Goal: Task Accomplishment & Management: Manage account settings

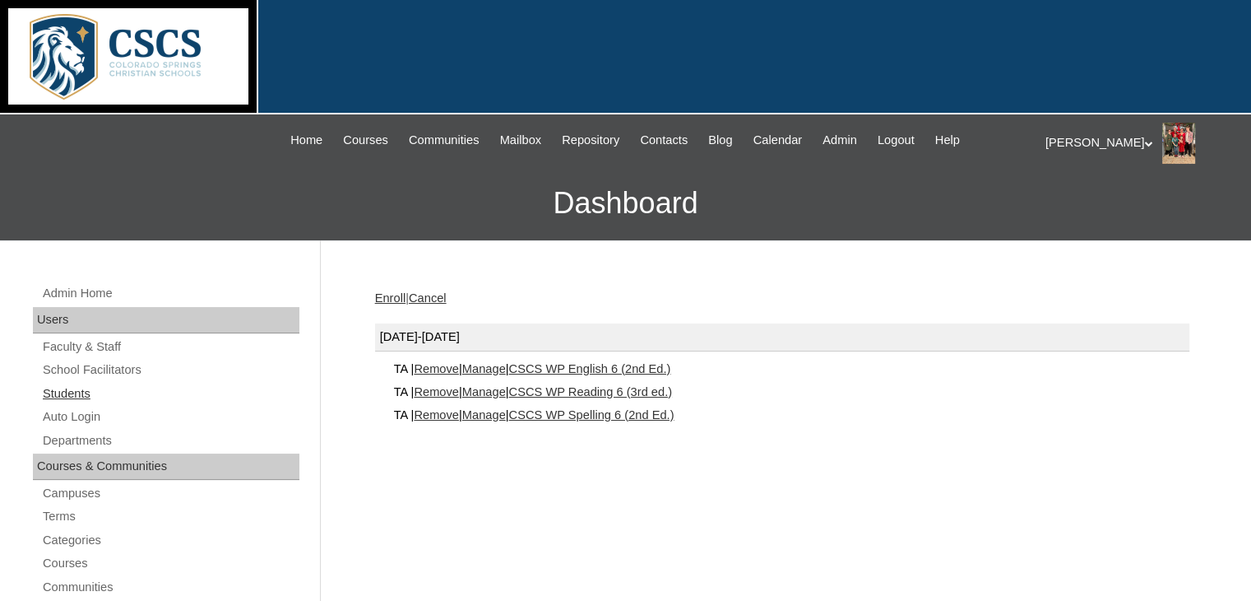
click at [84, 386] on link "Students" at bounding box center [170, 393] width 258 height 21
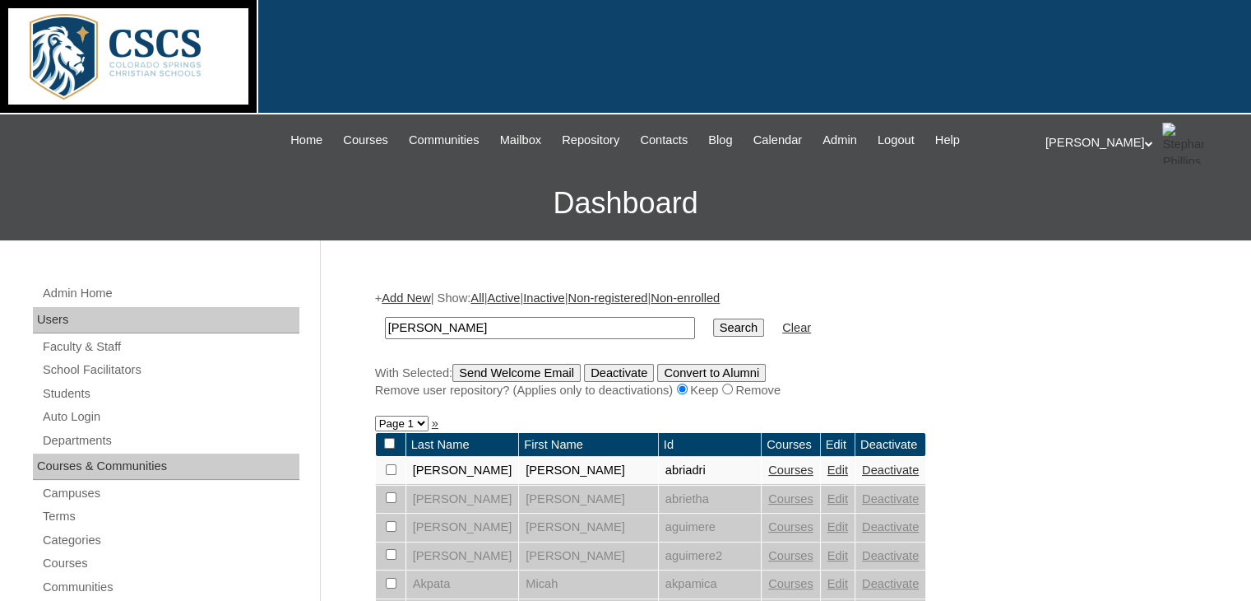
drag, startPoint x: 425, startPoint y: 327, endPoint x: 355, endPoint y: 319, distance: 69.5
type input "cesar"
click at [713, 318] on input "Search" at bounding box center [738, 327] width 51 height 18
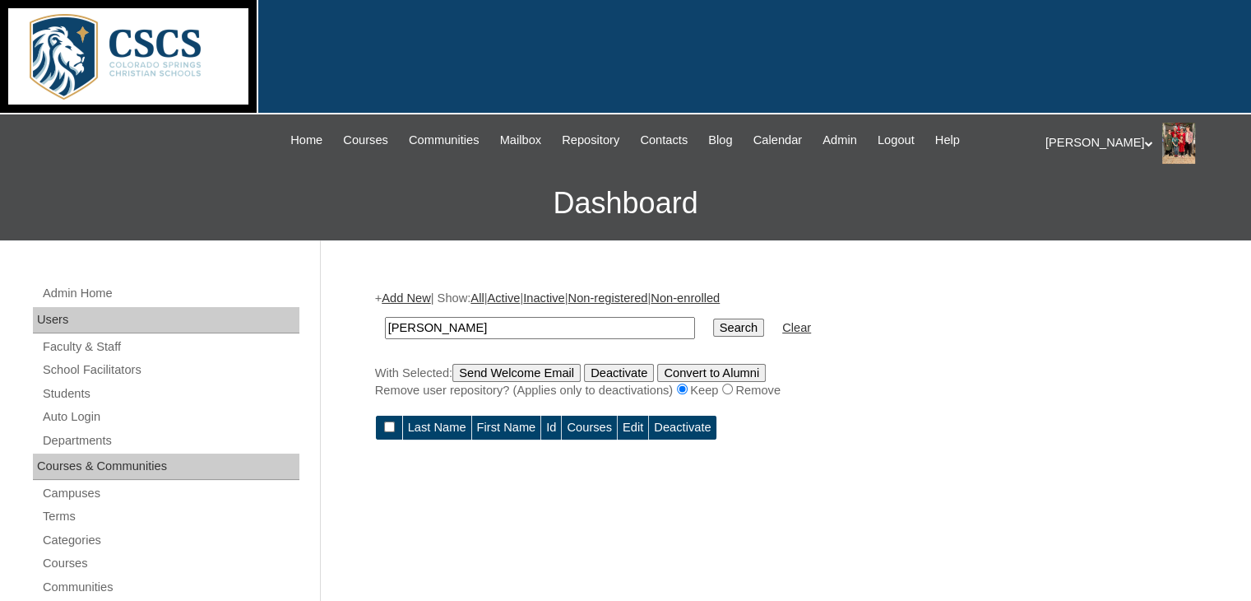
drag, startPoint x: 423, startPoint y: 325, endPoint x: 366, endPoint y: 327, distance: 56.8
type input "s"
type input "ceser"
click at [713, 318] on input "Search" at bounding box center [738, 327] width 51 height 18
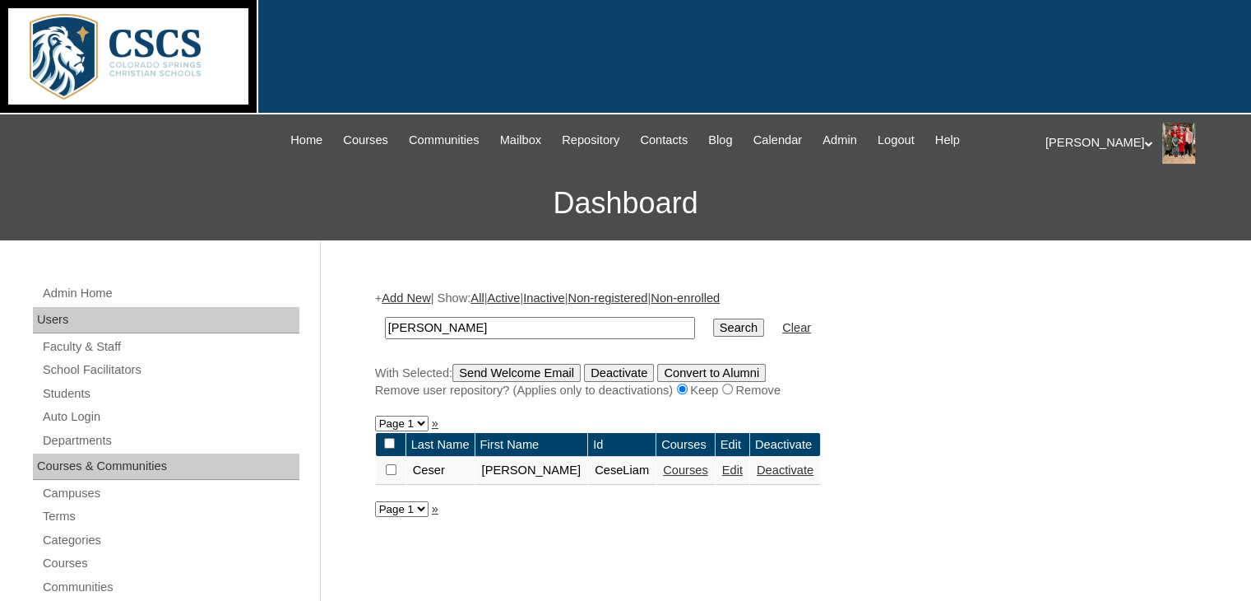
click at [663, 469] on link "Courses" at bounding box center [685, 469] width 45 height 13
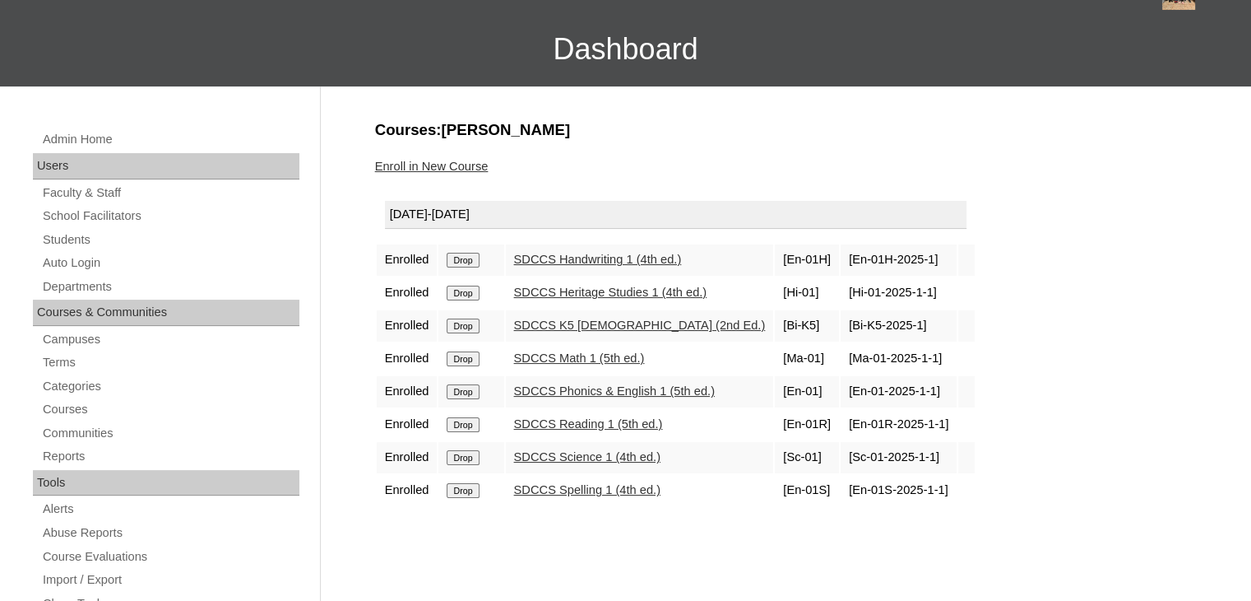
scroll to position [165, 0]
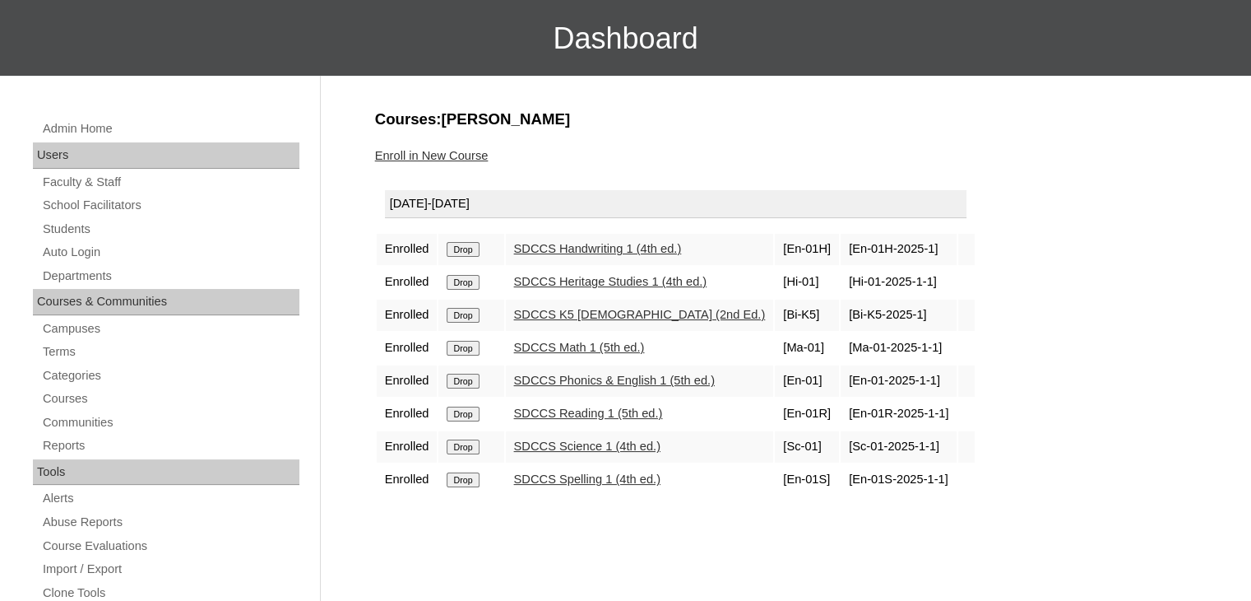
click at [551, 348] on link "SDCCS Math 1 (5th ed.)" at bounding box center [579, 347] width 131 height 13
click at [74, 226] on link "Students" at bounding box center [170, 229] width 258 height 21
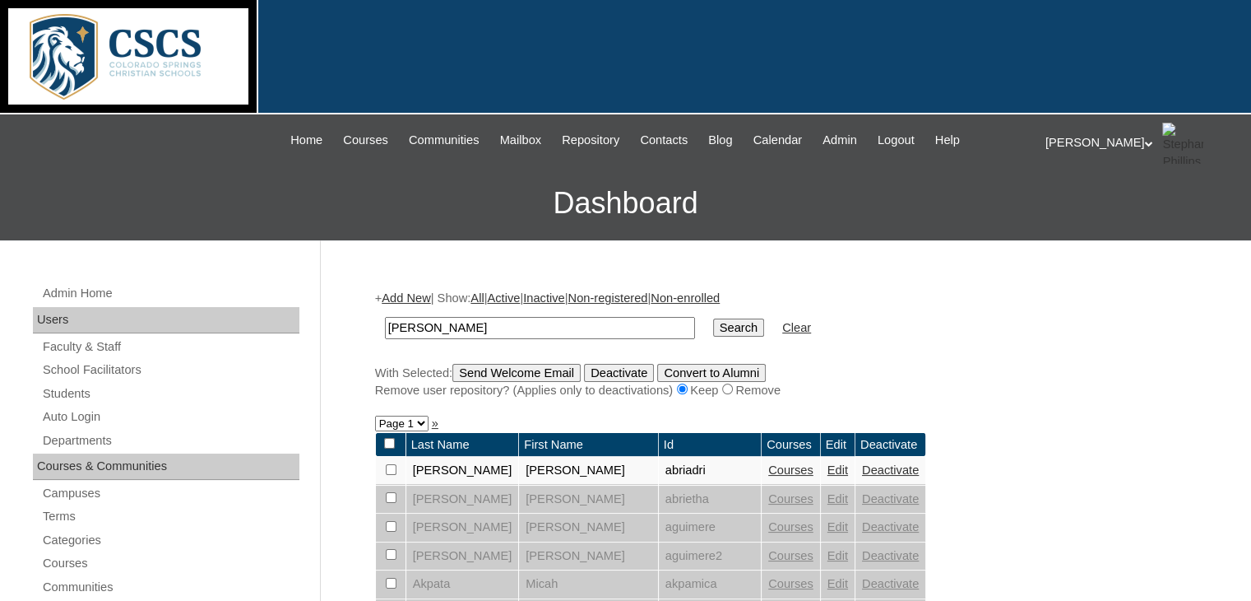
drag, startPoint x: 466, startPoint y: 329, endPoint x: 352, endPoint y: 317, distance: 114.2
type input "riiend"
click at [713, 318] on input "Search" at bounding box center [738, 327] width 51 height 18
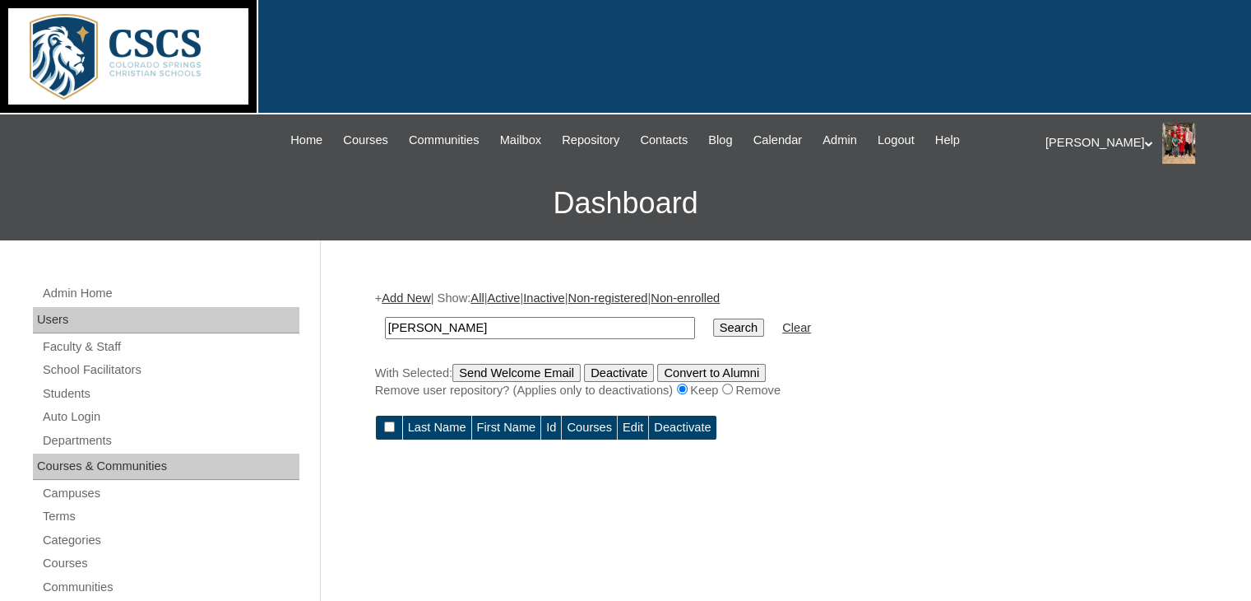
drag, startPoint x: 484, startPoint y: 326, endPoint x: 329, endPoint y: 302, distance: 156.5
click at [73, 392] on link "Students" at bounding box center [170, 393] width 258 height 21
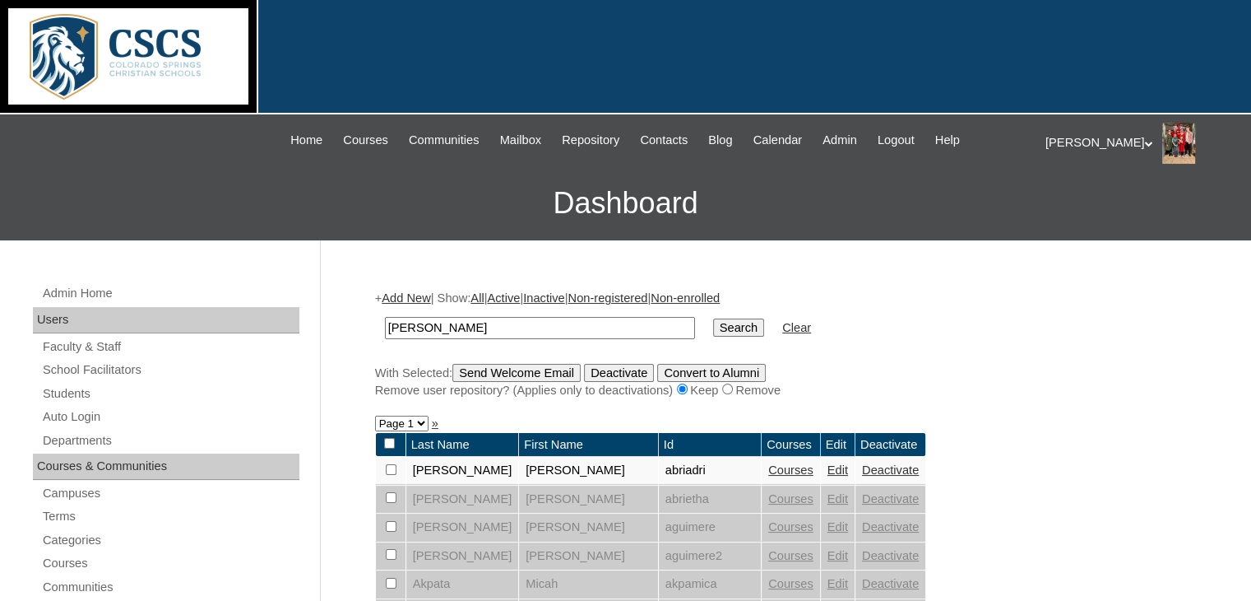
drag, startPoint x: 452, startPoint y: 333, endPoint x: 373, endPoint y: 326, distance: 79.3
type input "riendfliesh"
click at [713, 318] on input "Search" at bounding box center [738, 327] width 51 height 18
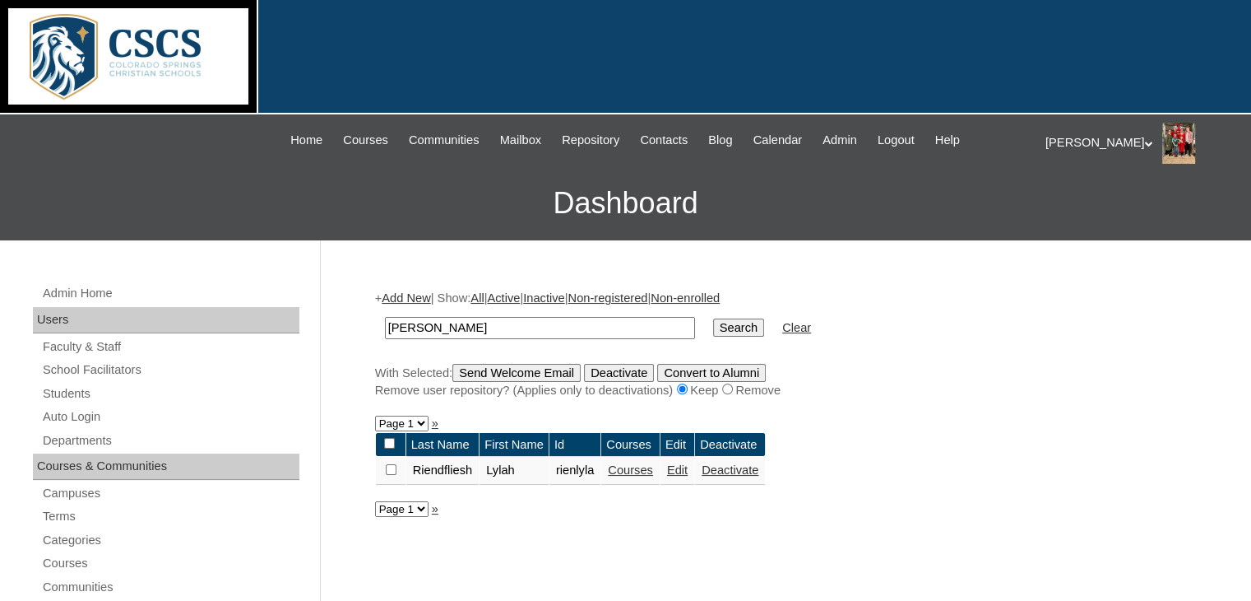
click at [417, 294] on link "Add New" at bounding box center [406, 297] width 49 height 13
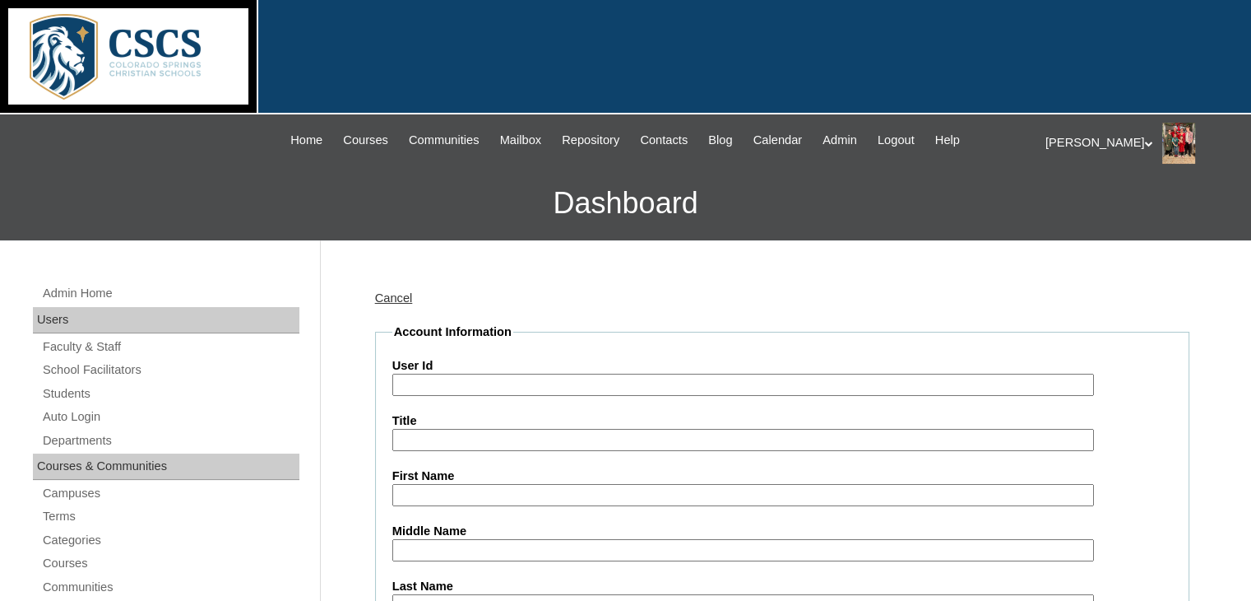
click at [431, 379] on input "User Id" at bounding box center [743, 385] width 702 height 22
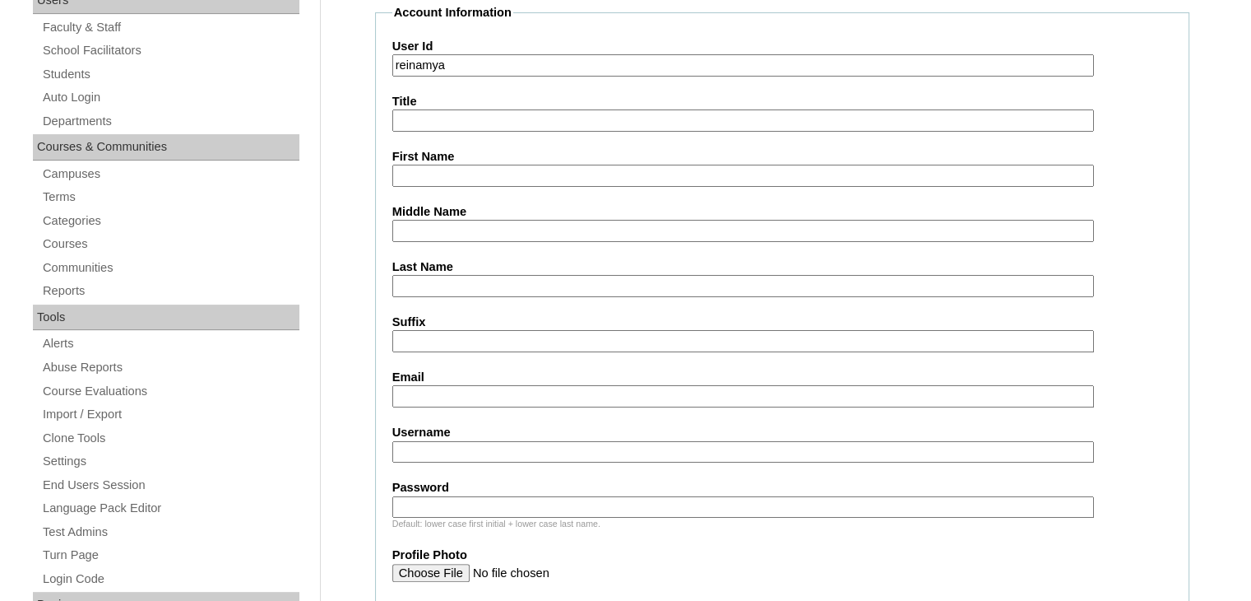
scroll to position [329, 0]
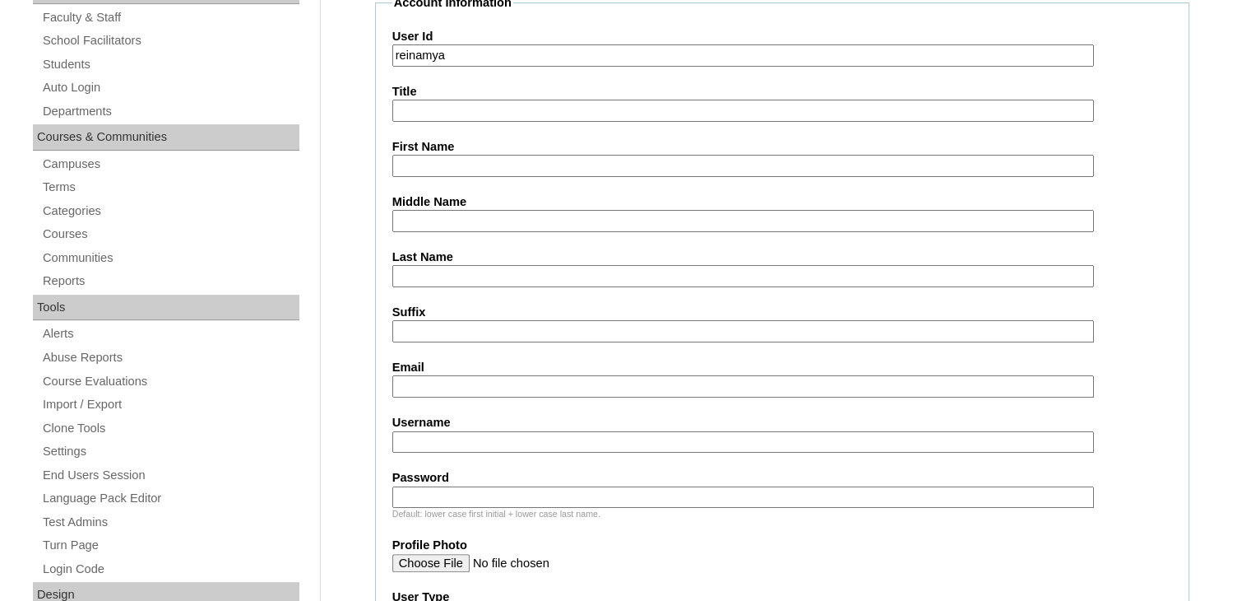
type input "reinamya"
click at [410, 162] on input "First Name" at bounding box center [743, 166] width 702 height 22
type input "A'Myah"
click at [415, 274] on input "Last Name" at bounding box center [743, 276] width 702 height 22
type input "Riendfliesh"
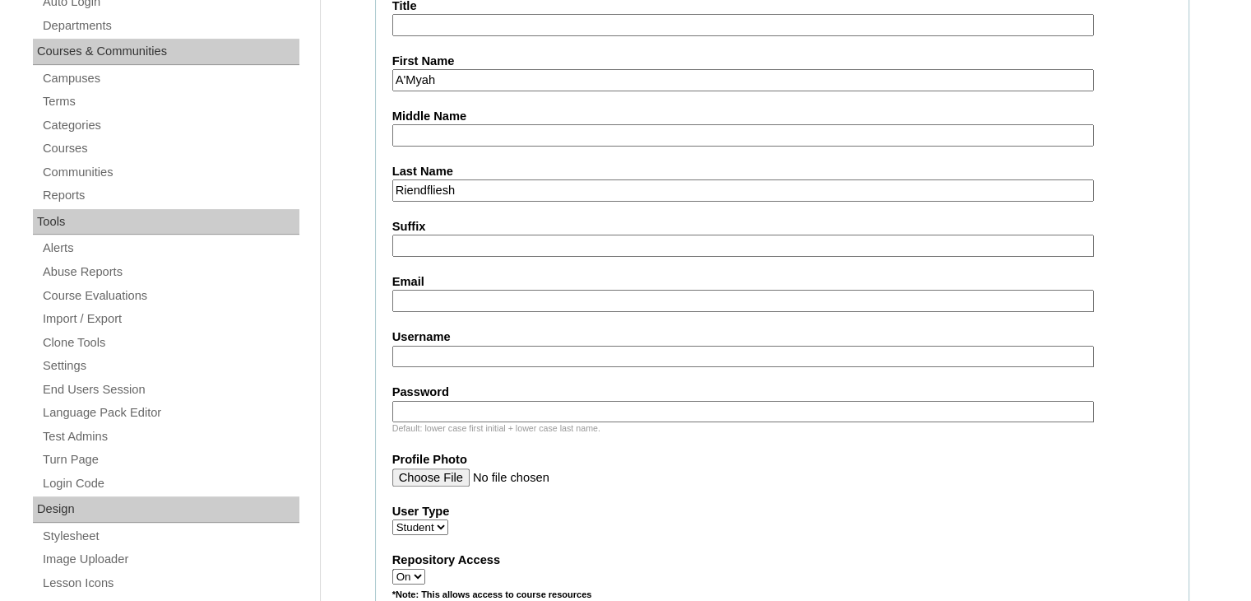
scroll to position [494, 0]
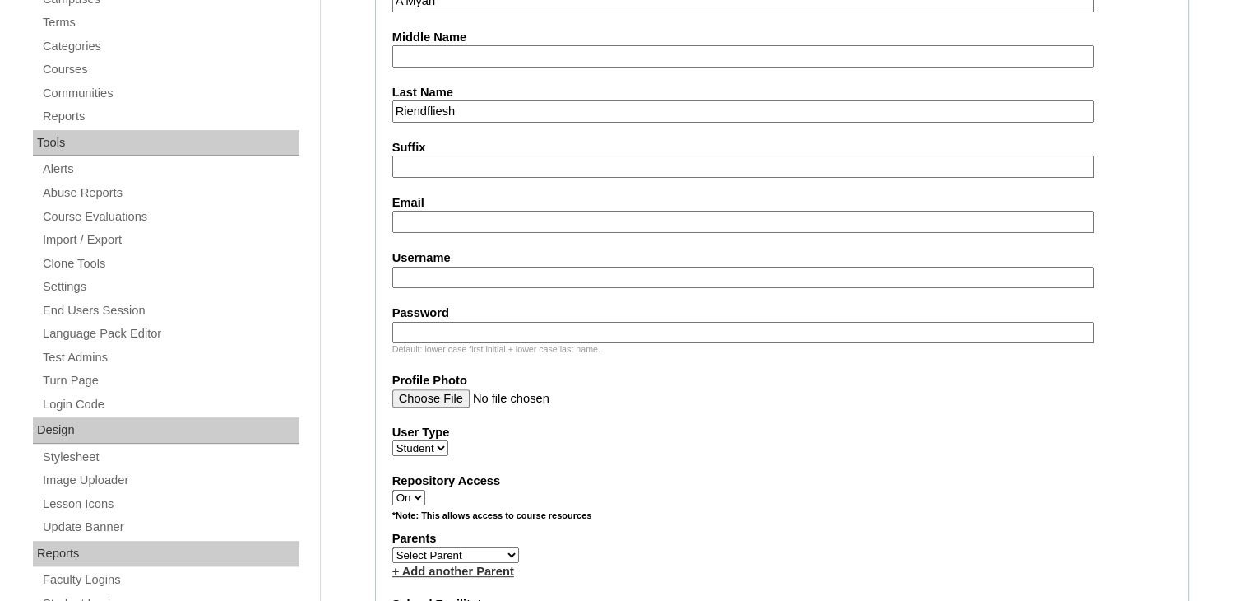
click at [418, 215] on input "Email" at bounding box center [743, 222] width 702 height 22
type input "rienamya@cscslions.org"
click at [434, 271] on input "Username" at bounding box center [743, 278] width 702 height 22
type input "rienamya"
click at [421, 322] on input "Password" at bounding box center [743, 333] width 702 height 22
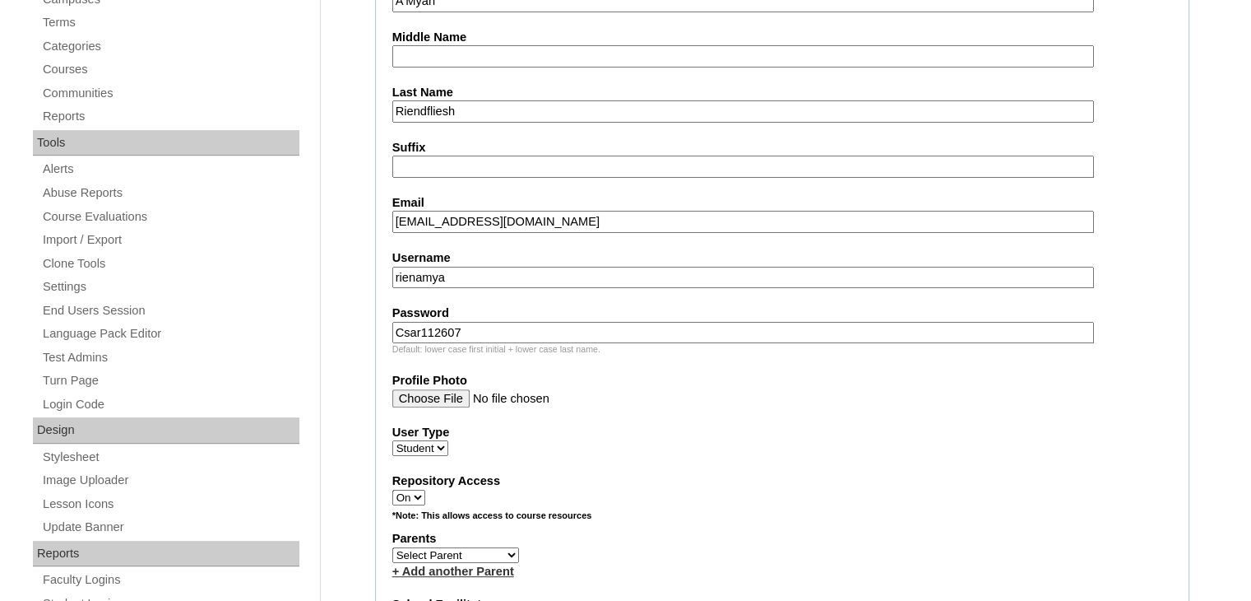
drag, startPoint x: 458, startPoint y: 323, endPoint x: 395, endPoint y: 323, distance: 63.3
click at [395, 323] on input "Csar112607" at bounding box center [743, 333] width 702 height 22
type input "Csar112607"
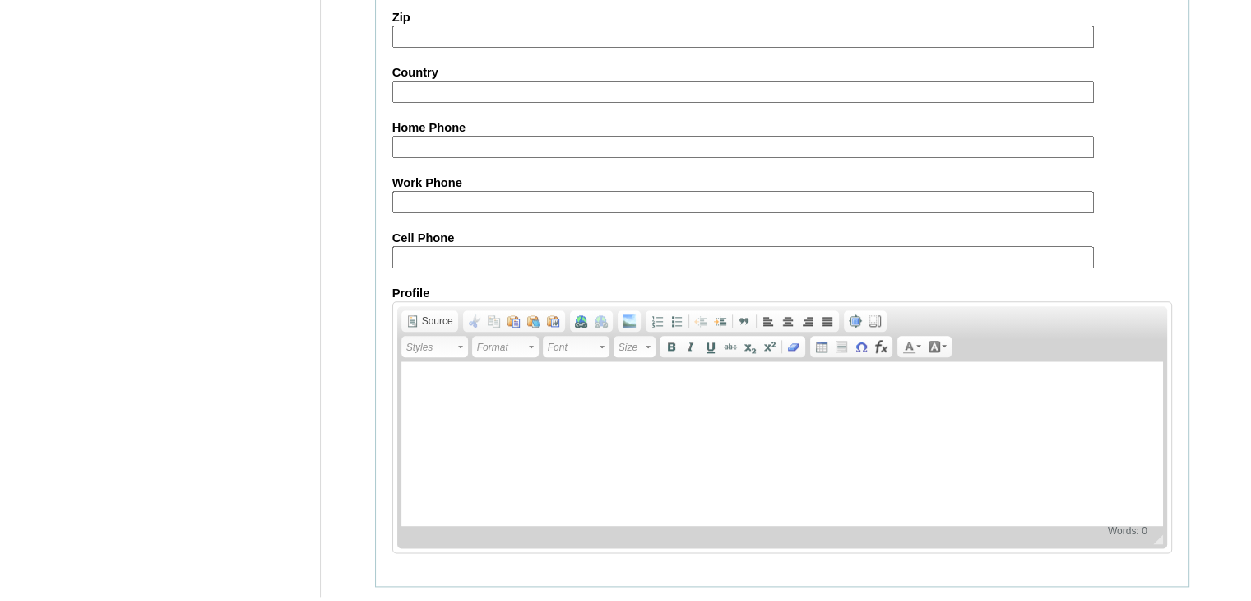
scroll to position [1938, 0]
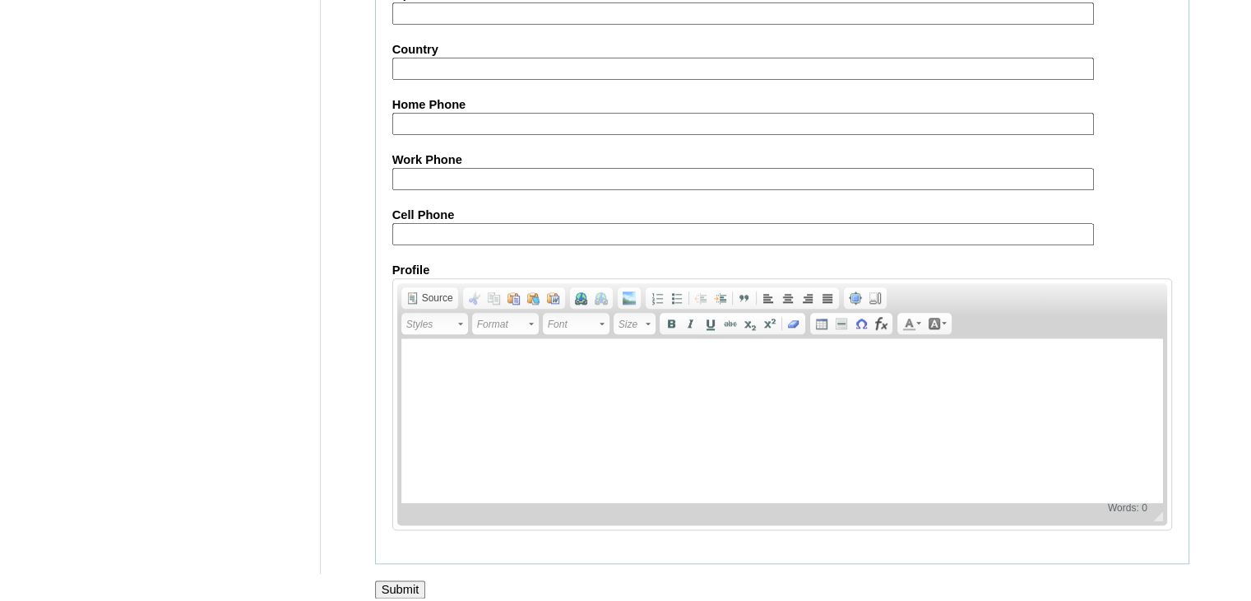
click at [398, 580] on input "Submit" at bounding box center [400, 589] width 51 height 18
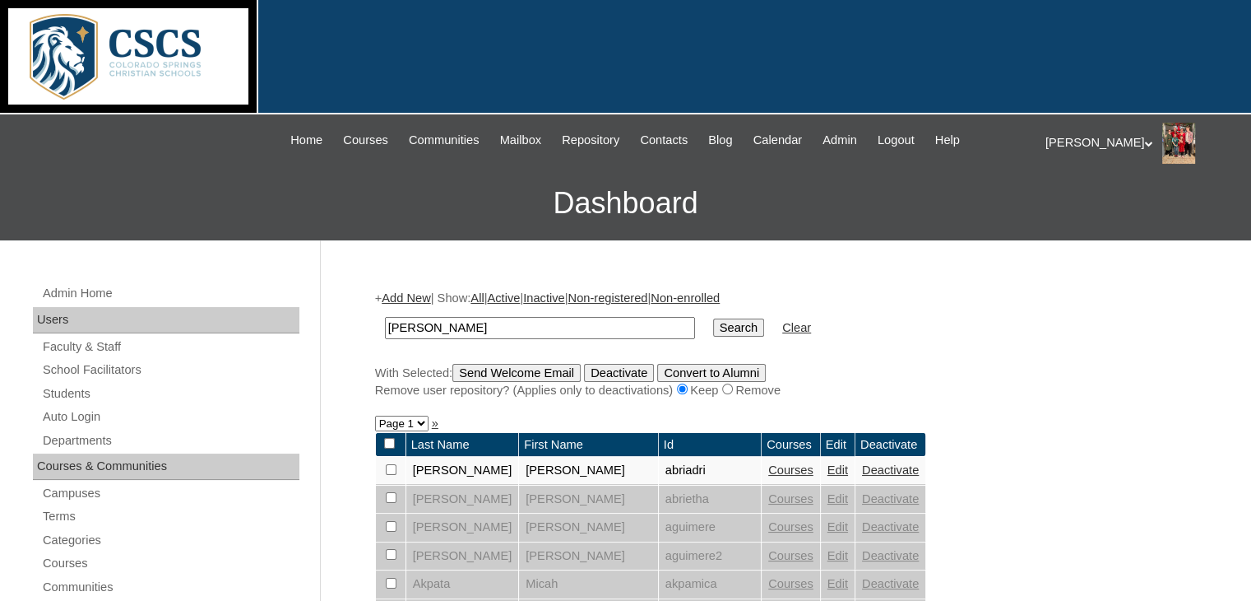
drag, startPoint x: 431, startPoint y: 324, endPoint x: 382, endPoint y: 327, distance: 49.4
click at [382, 327] on td "[PERSON_NAME]" at bounding box center [540, 328] width 327 height 39
type input "rien"
click at [713, 318] on input "Search" at bounding box center [738, 327] width 51 height 18
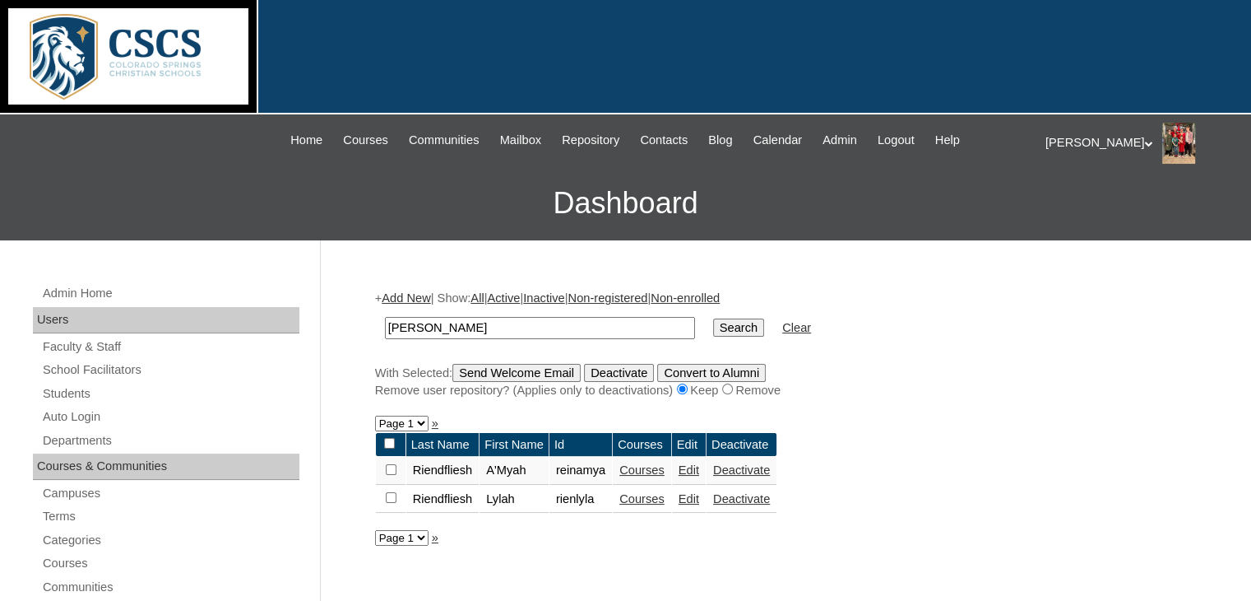
click at [699, 470] on link "Edit" at bounding box center [689, 469] width 21 height 13
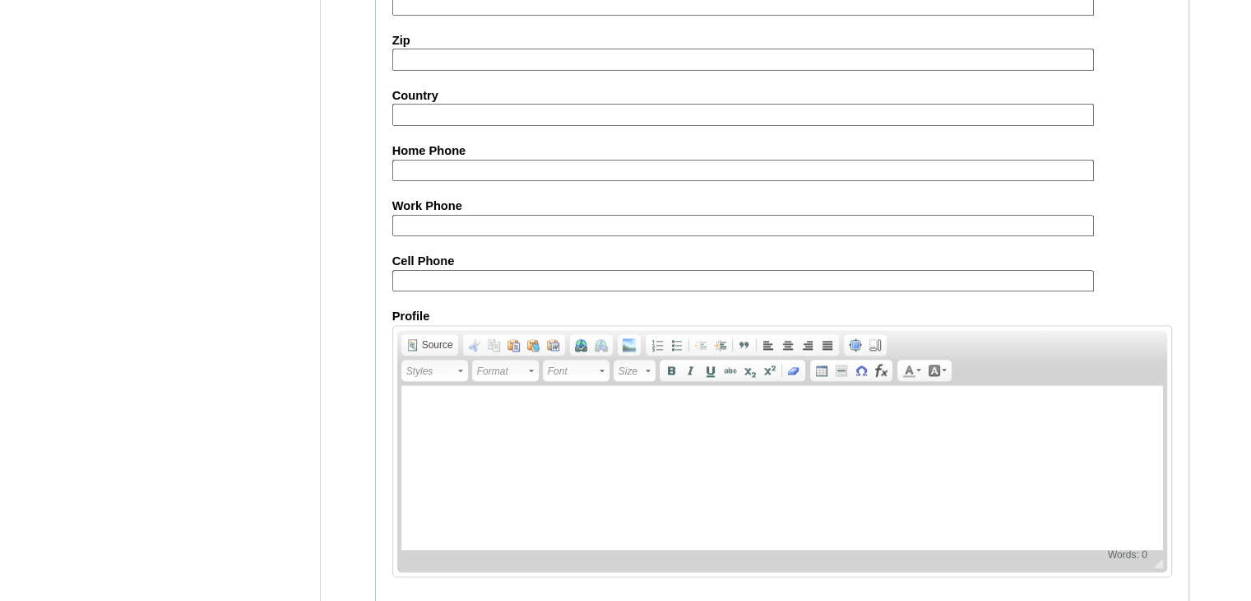
scroll to position [1925, 0]
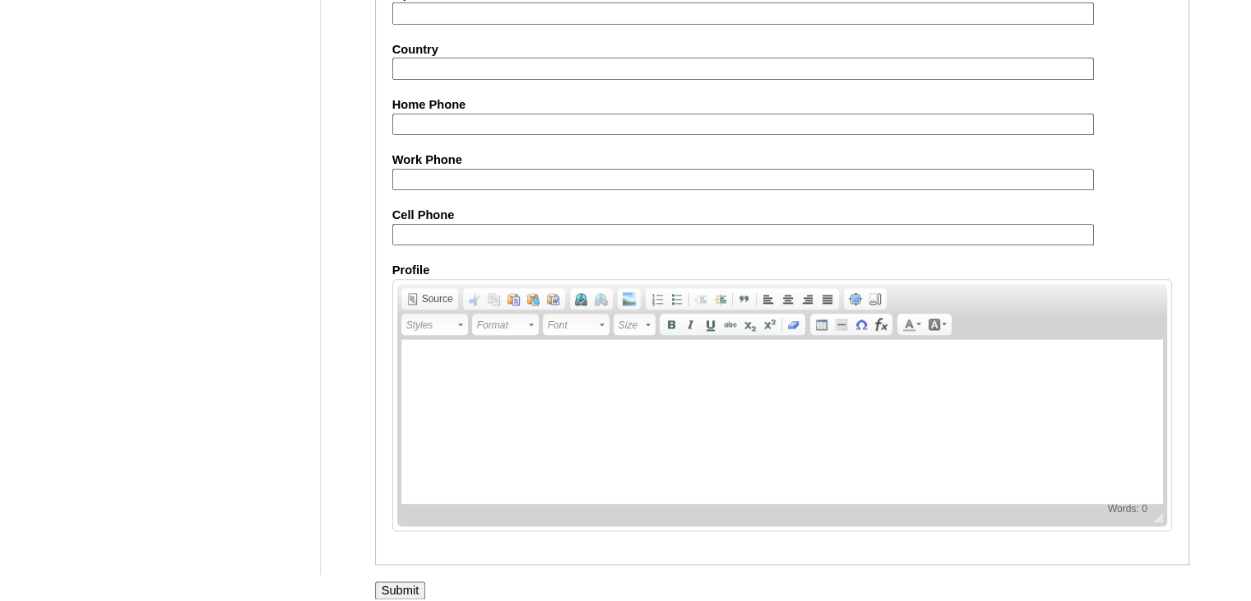
click at [393, 581] on input "Submit" at bounding box center [400, 590] width 51 height 18
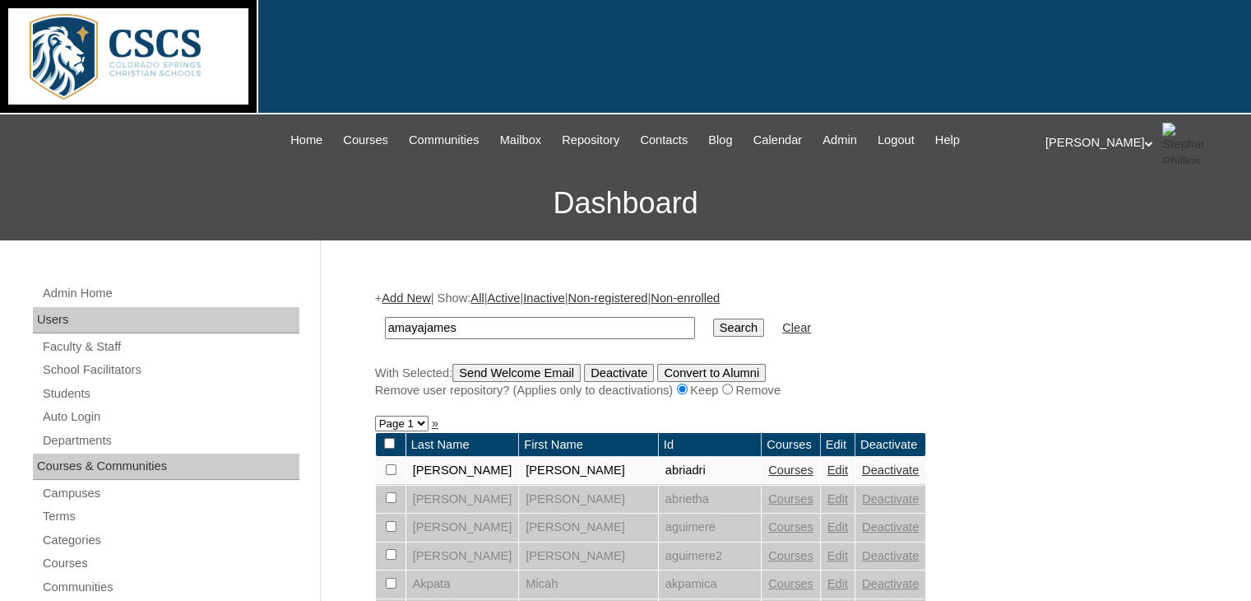
click at [471, 327] on input "amayajames" at bounding box center [540, 328] width 310 height 22
type input "[PERSON_NAME]"
click at [713, 318] on input "Search" at bounding box center [738, 327] width 51 height 18
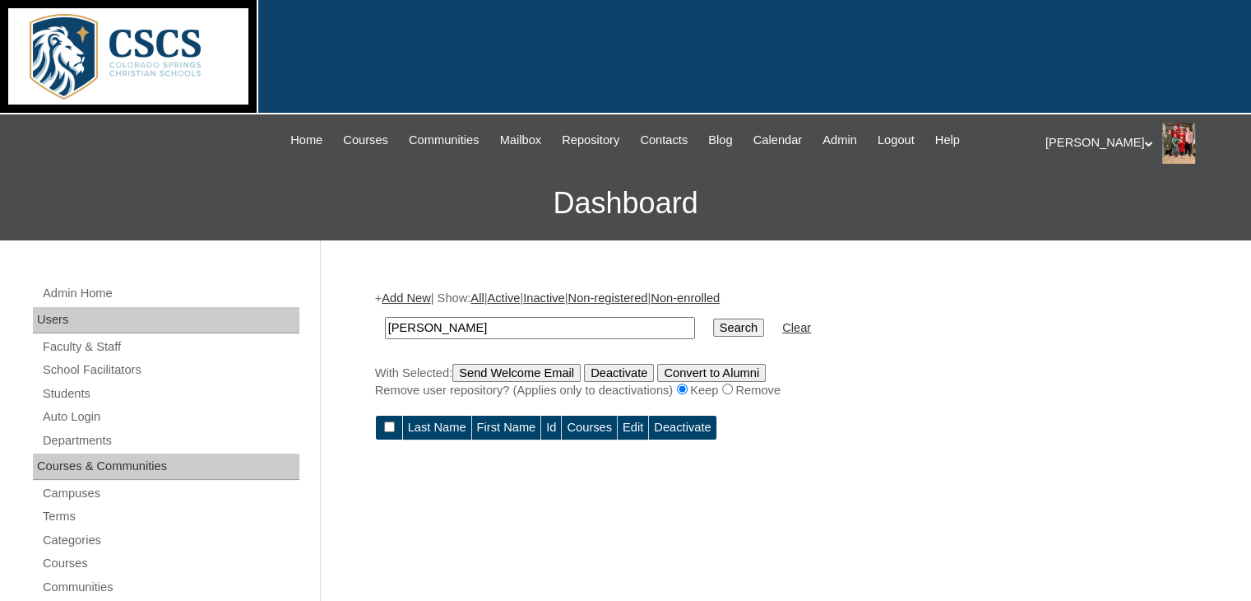
drag, startPoint x: 439, startPoint y: 327, endPoint x: 404, endPoint y: 327, distance: 35.4
click at [404, 327] on input "[PERSON_NAME]" at bounding box center [540, 328] width 310 height 22
drag, startPoint x: 451, startPoint y: 315, endPoint x: 384, endPoint y: 328, distance: 67.9
click at [385, 327] on input "jesam" at bounding box center [540, 328] width 310 height 22
type input "rien"
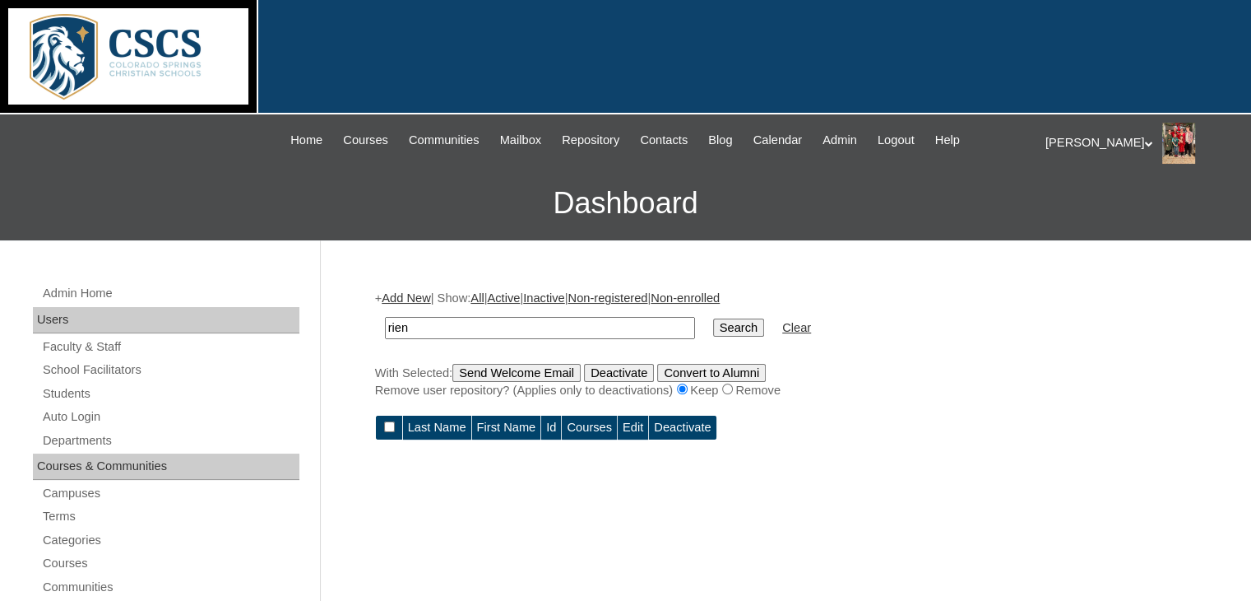
click at [713, 318] on input "Search" at bounding box center [738, 327] width 51 height 18
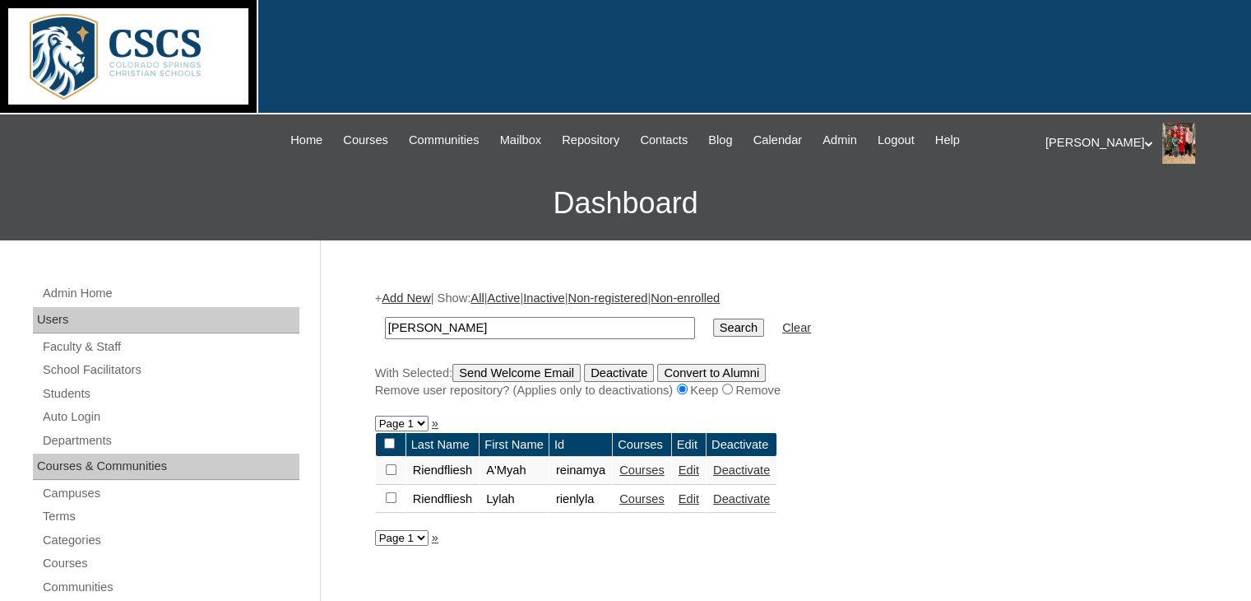
click at [698, 468] on link "Edit" at bounding box center [689, 469] width 21 height 13
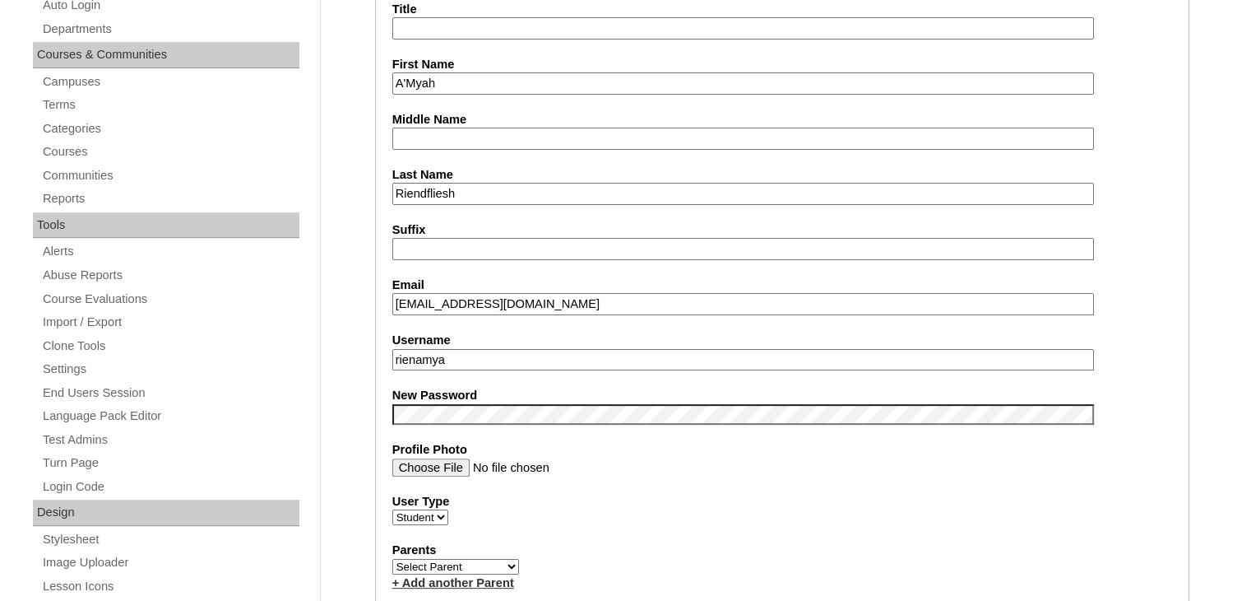
scroll to position [576, 0]
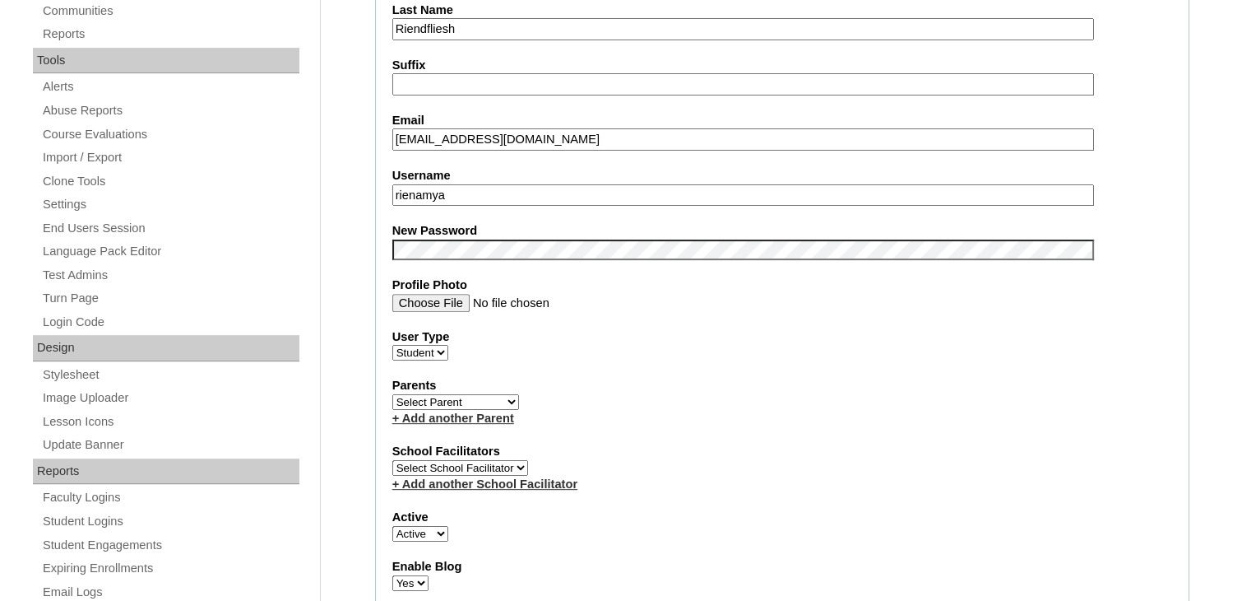
click at [684, 339] on div "User Type Faculty Staff Student" at bounding box center [782, 344] width 780 height 33
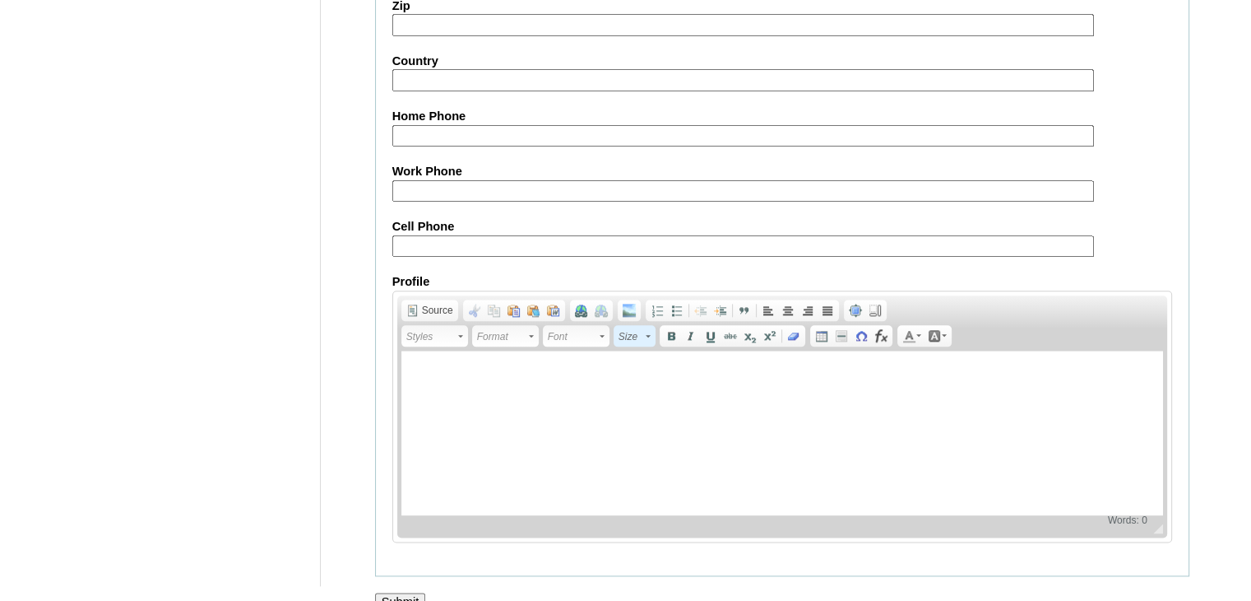
scroll to position [1925, 0]
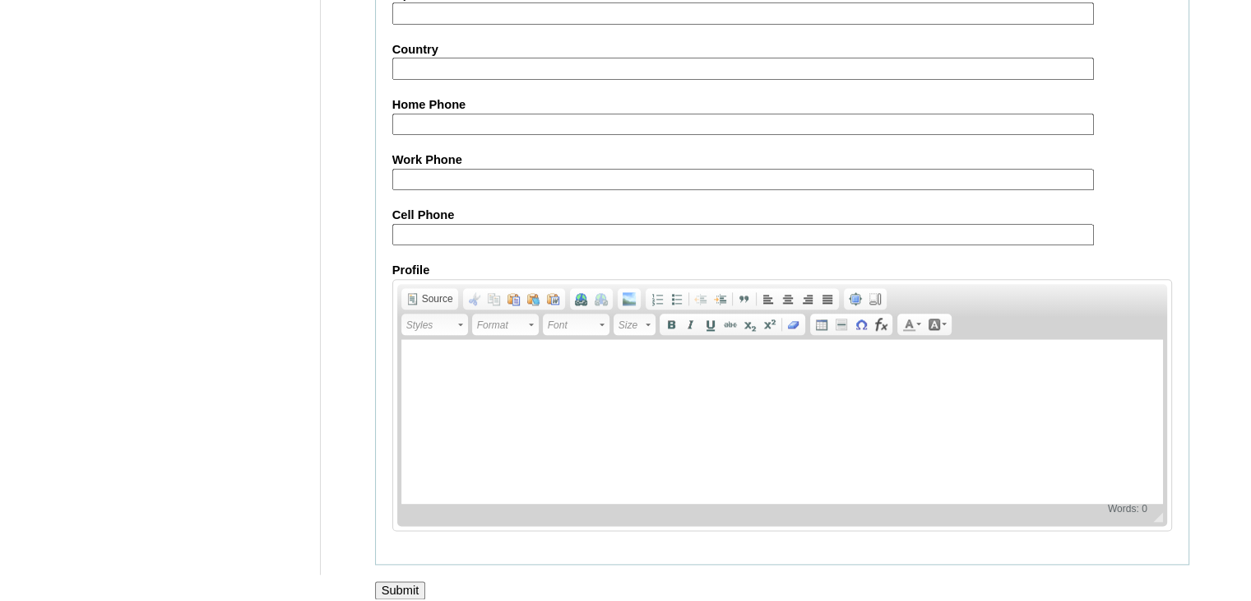
click at [399, 581] on input "Submit" at bounding box center [400, 590] width 51 height 18
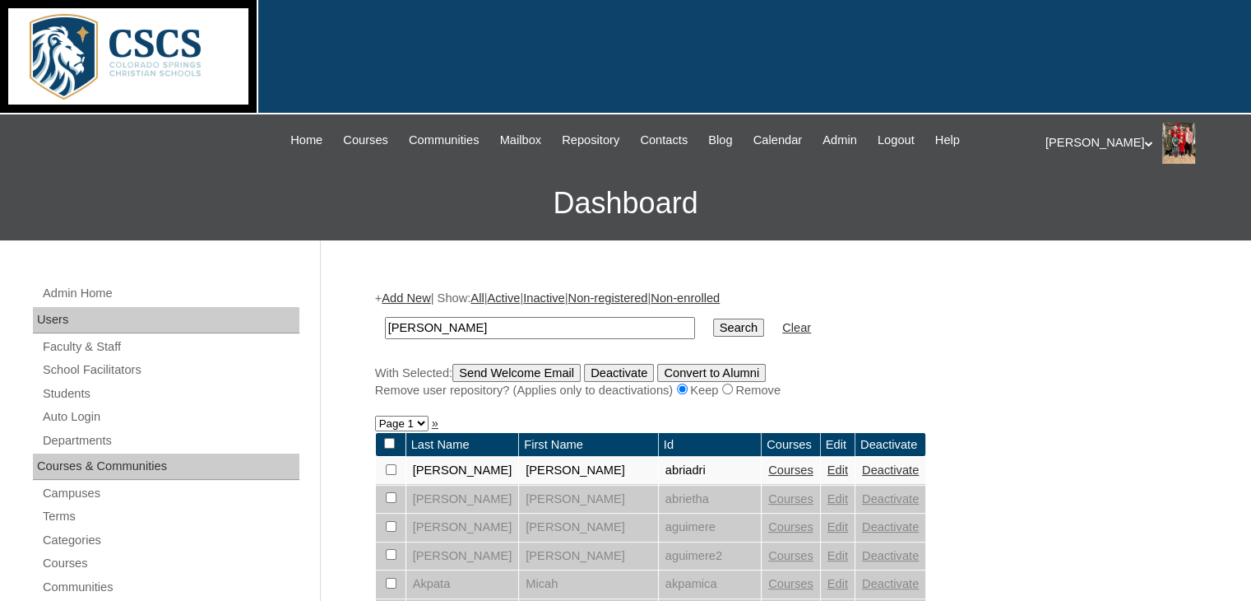
drag, startPoint x: 386, startPoint y: 323, endPoint x: 376, endPoint y: 322, distance: 10.0
click at [377, 322] on td "[PERSON_NAME]" at bounding box center [540, 328] width 327 height 39
type input "rien"
click at [713, 318] on input "Search" at bounding box center [738, 327] width 51 height 18
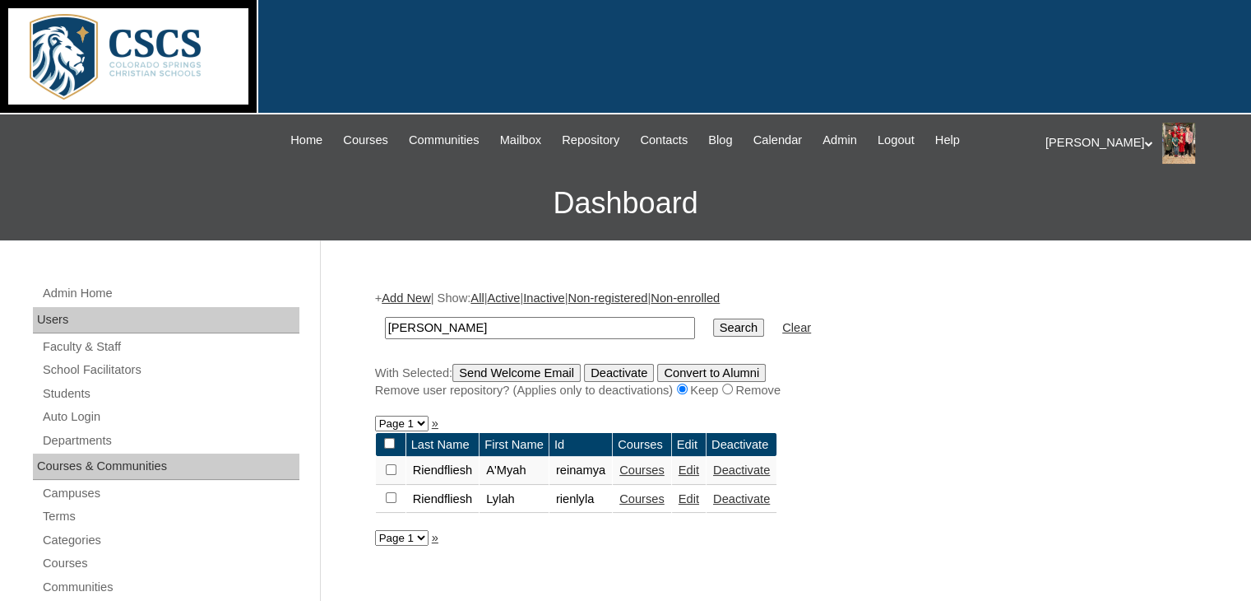
click at [699, 473] on link "Edit" at bounding box center [689, 469] width 21 height 13
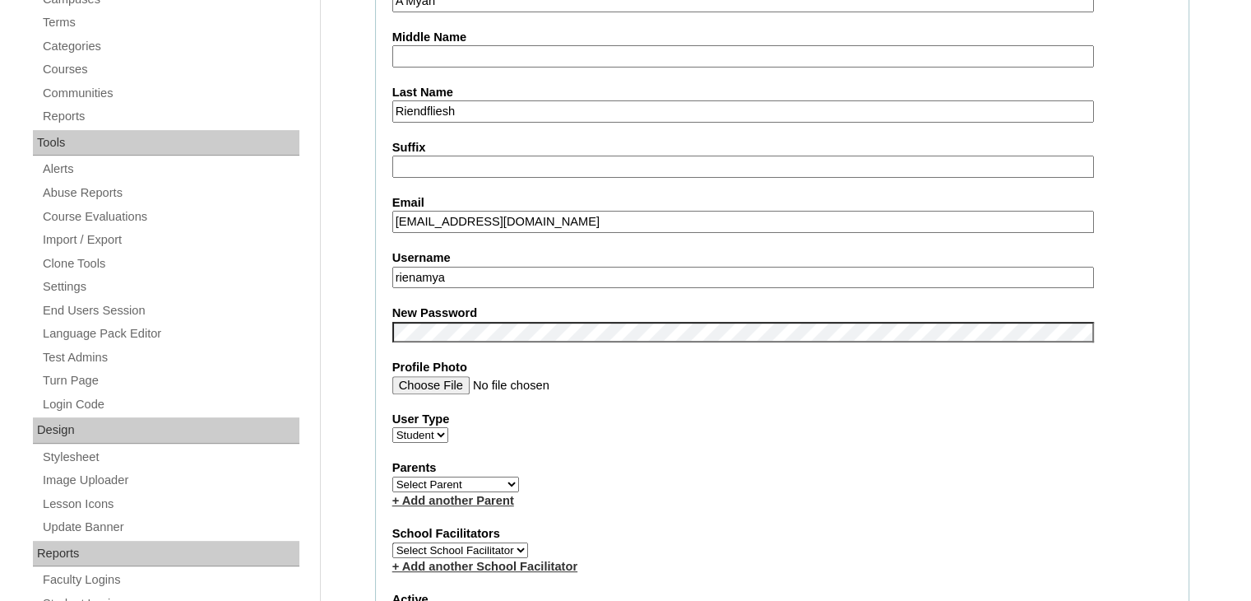
scroll to position [576, 0]
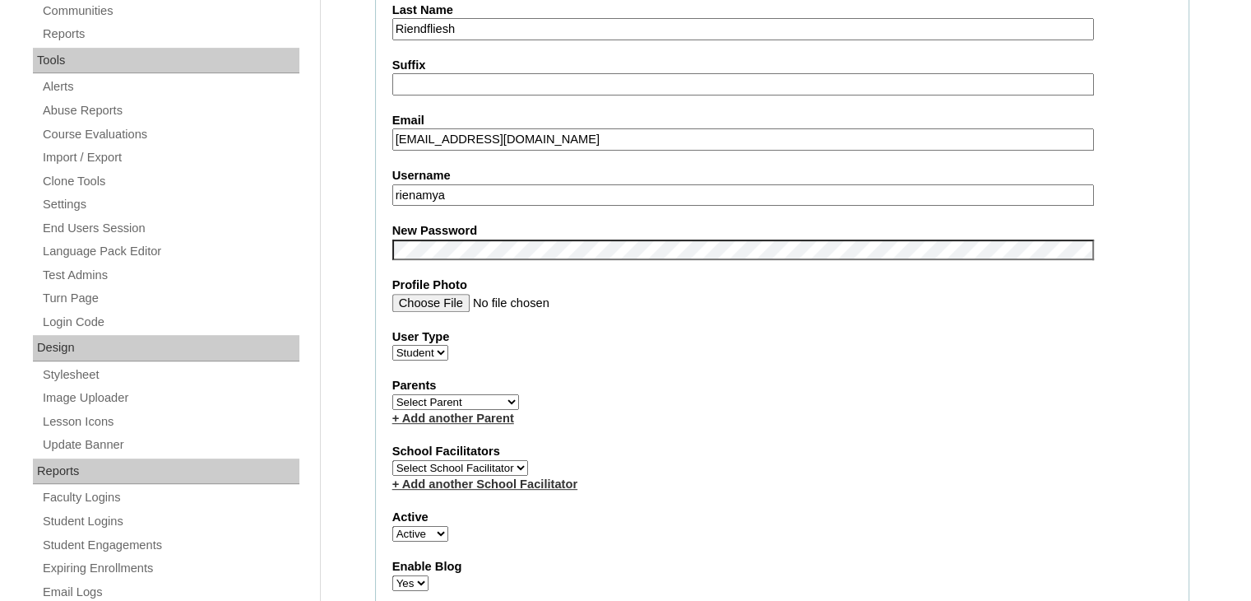
click at [757, 383] on label "Parents" at bounding box center [782, 385] width 780 height 17
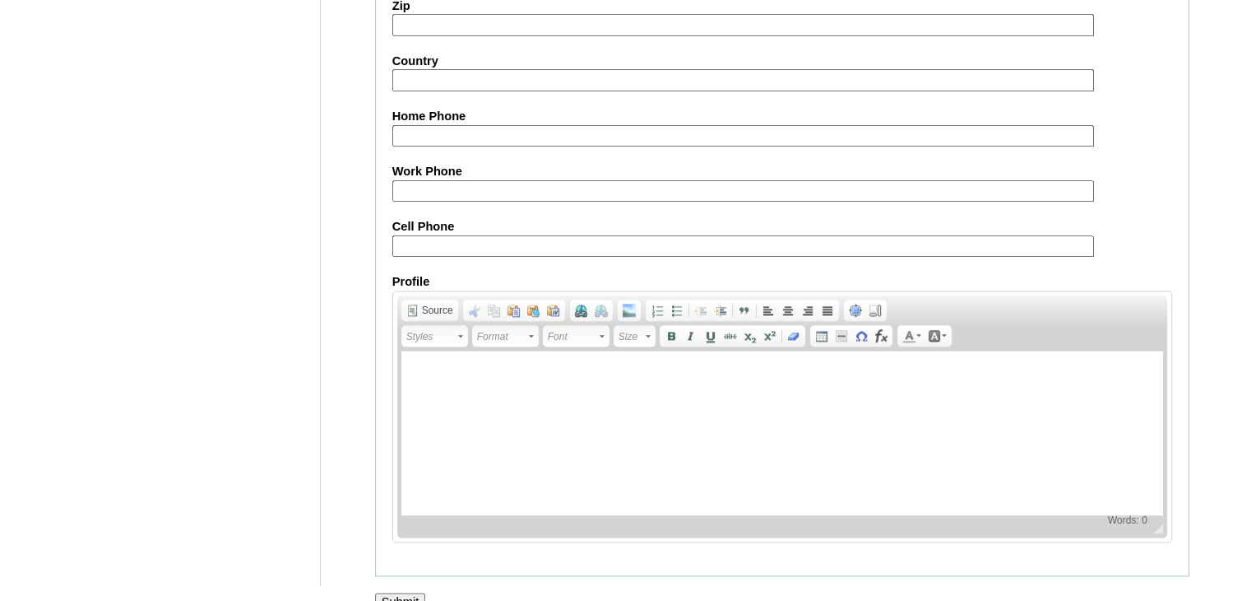
scroll to position [1925, 0]
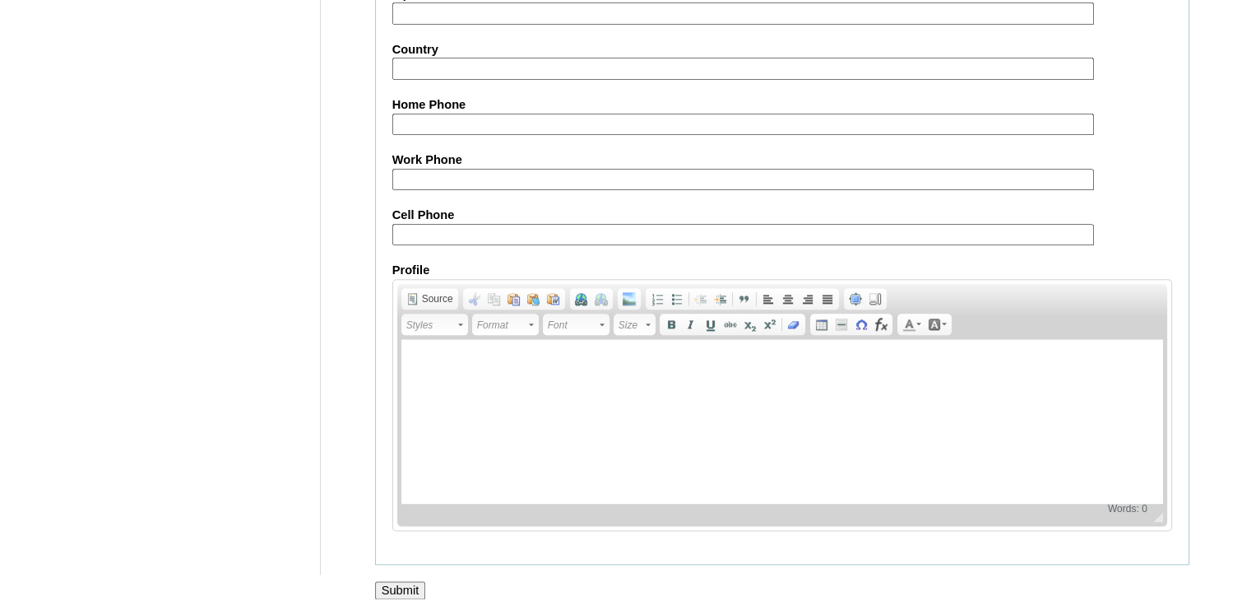
click at [409, 581] on input "Submit" at bounding box center [400, 590] width 51 height 18
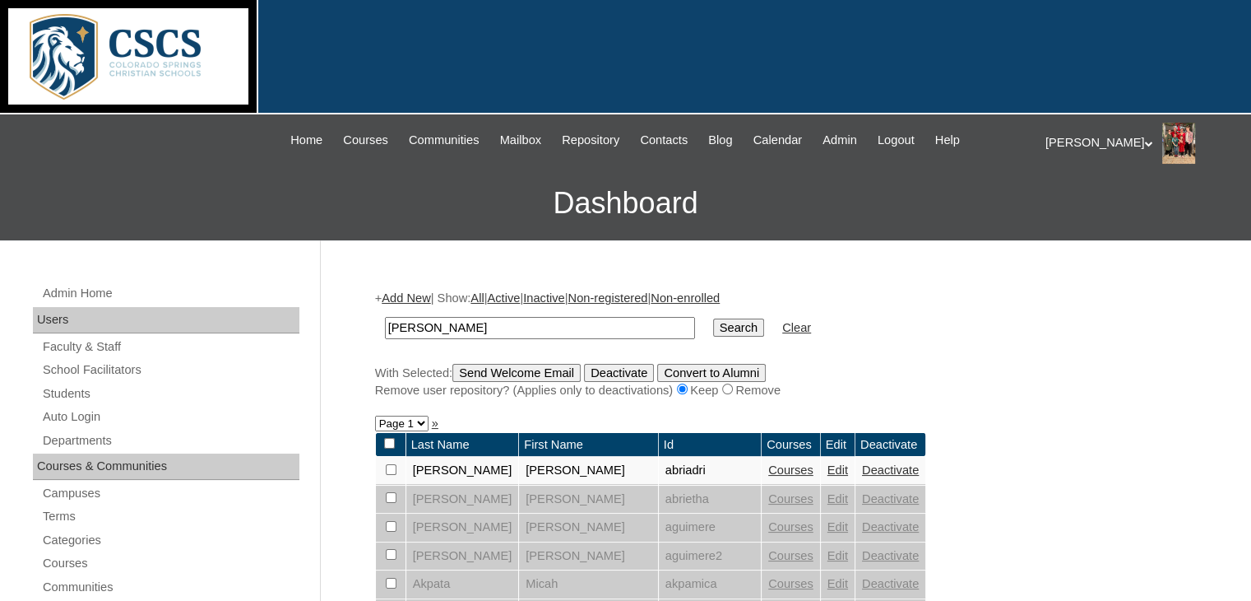
click at [497, 319] on input "james" at bounding box center [540, 328] width 310 height 22
type input "j"
type input "rien"
click at [713, 318] on input "Search" at bounding box center [738, 327] width 51 height 18
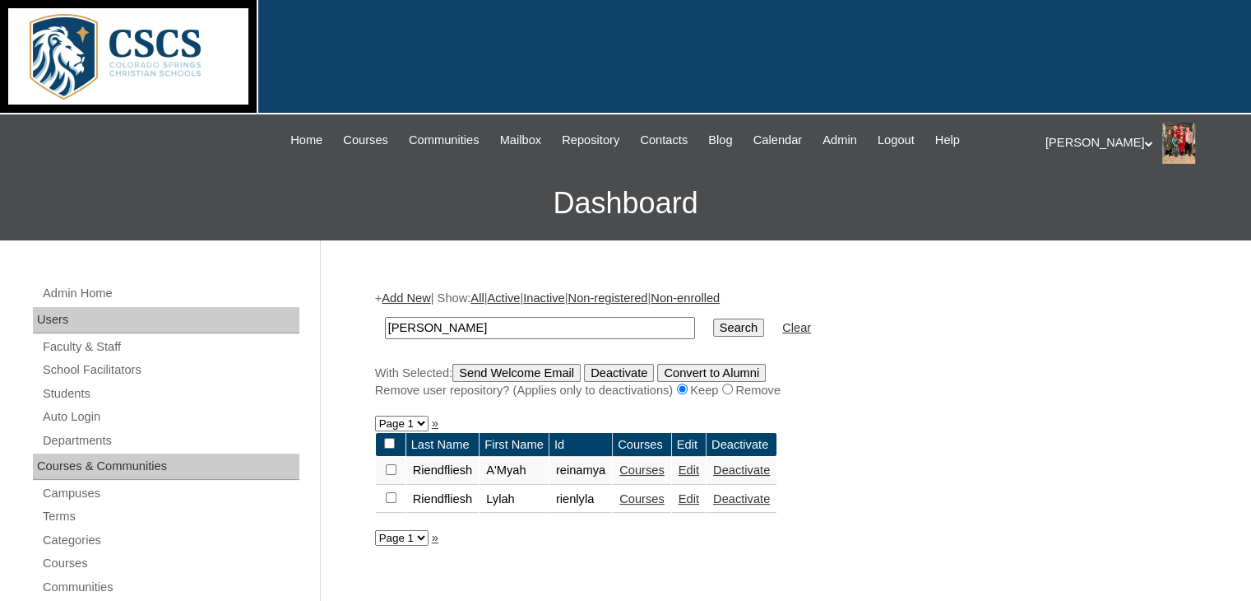
click at [655, 468] on link "Courses" at bounding box center [641, 469] width 45 height 13
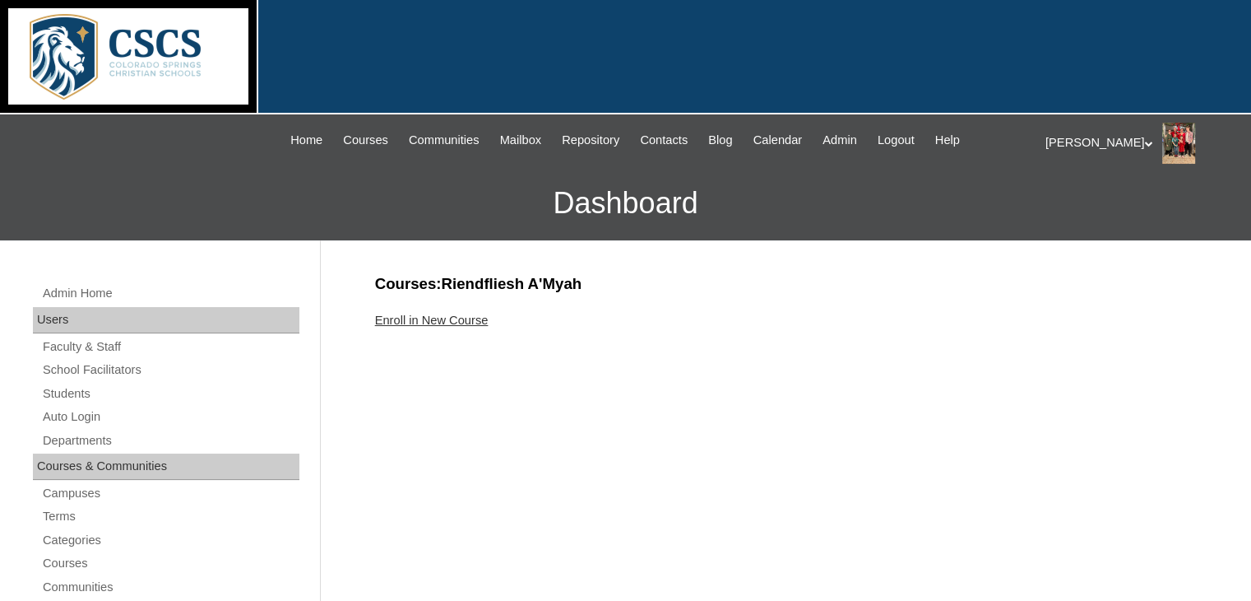
click at [482, 322] on link "Enroll in New Course" at bounding box center [432, 319] width 114 height 13
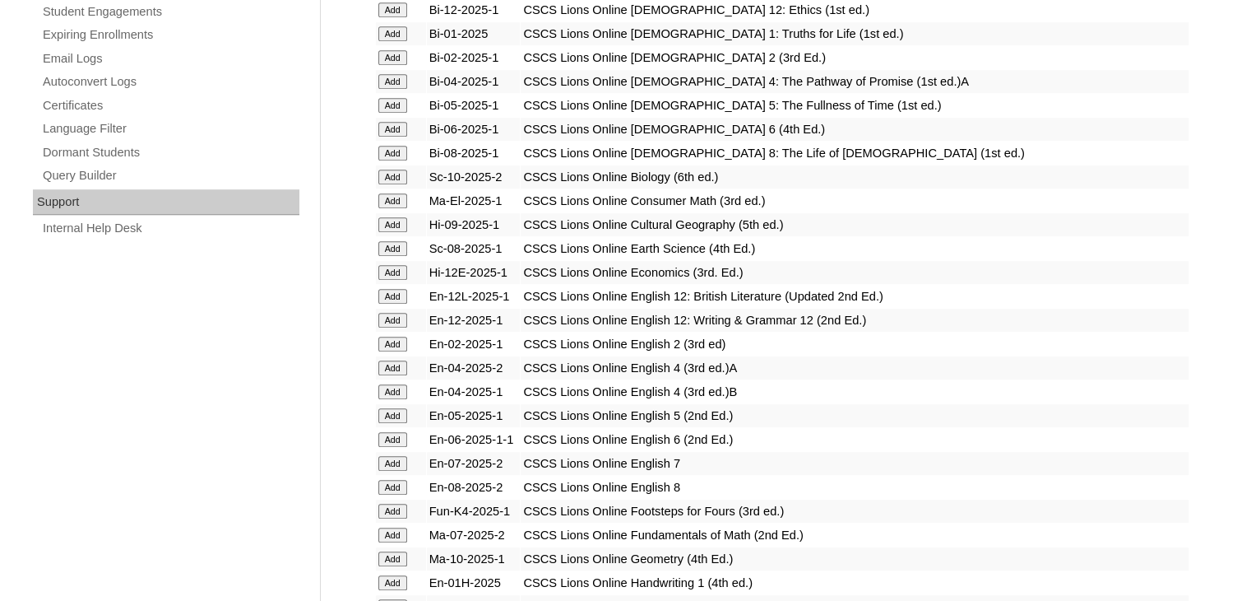
scroll to position [1070, 0]
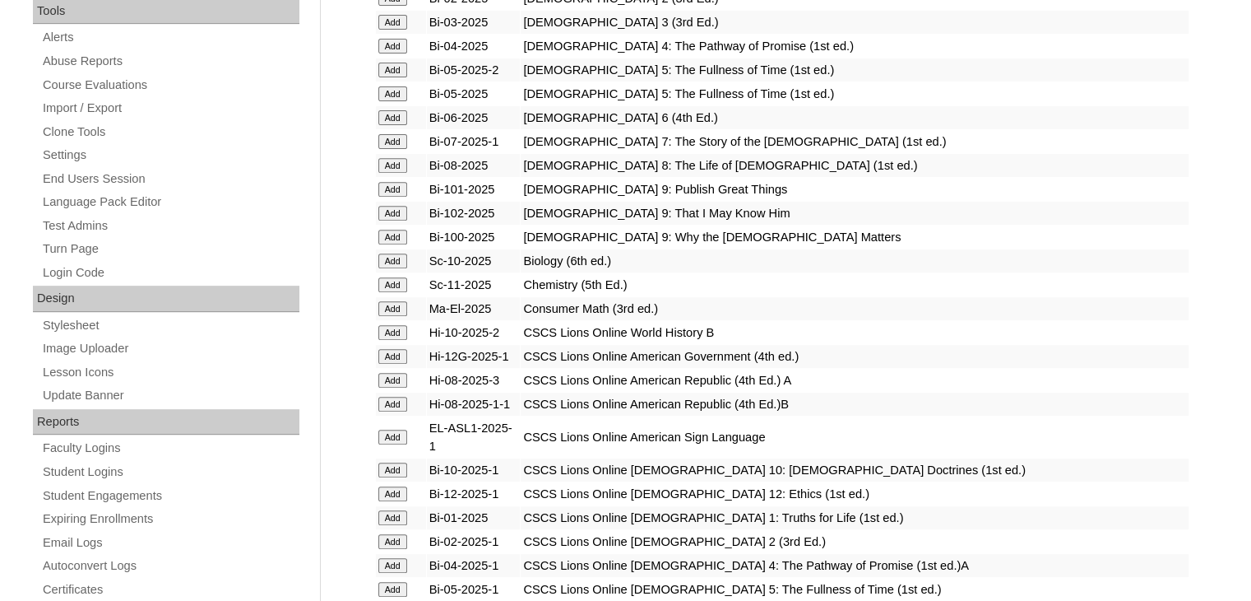
scroll to position [658, 0]
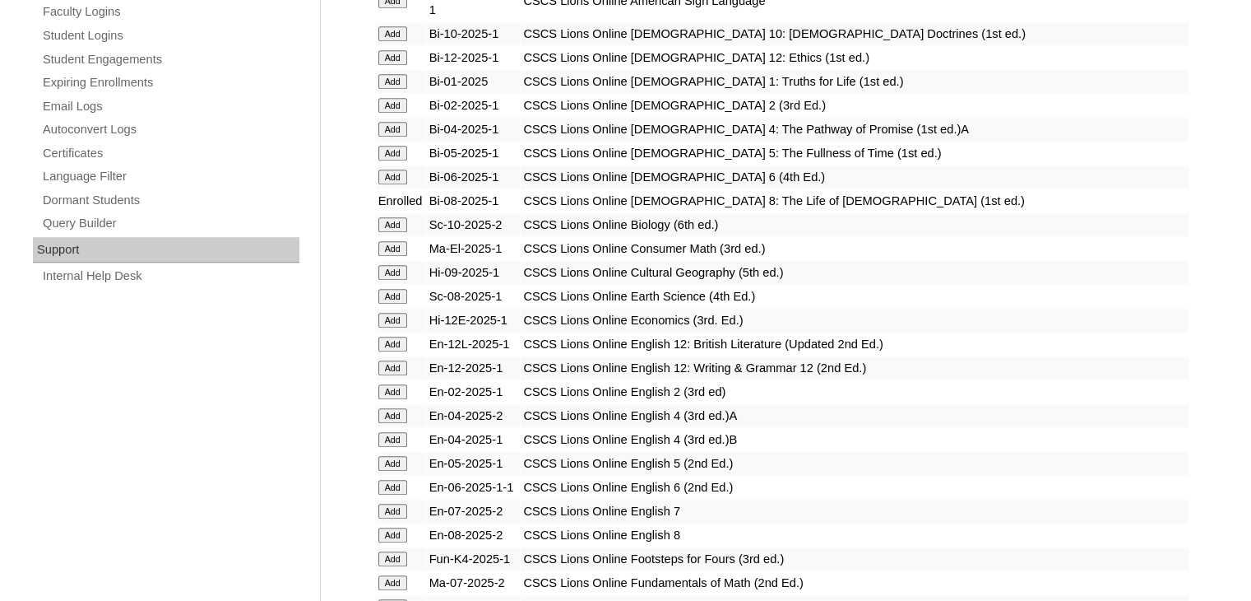
scroll to position [1070, 0]
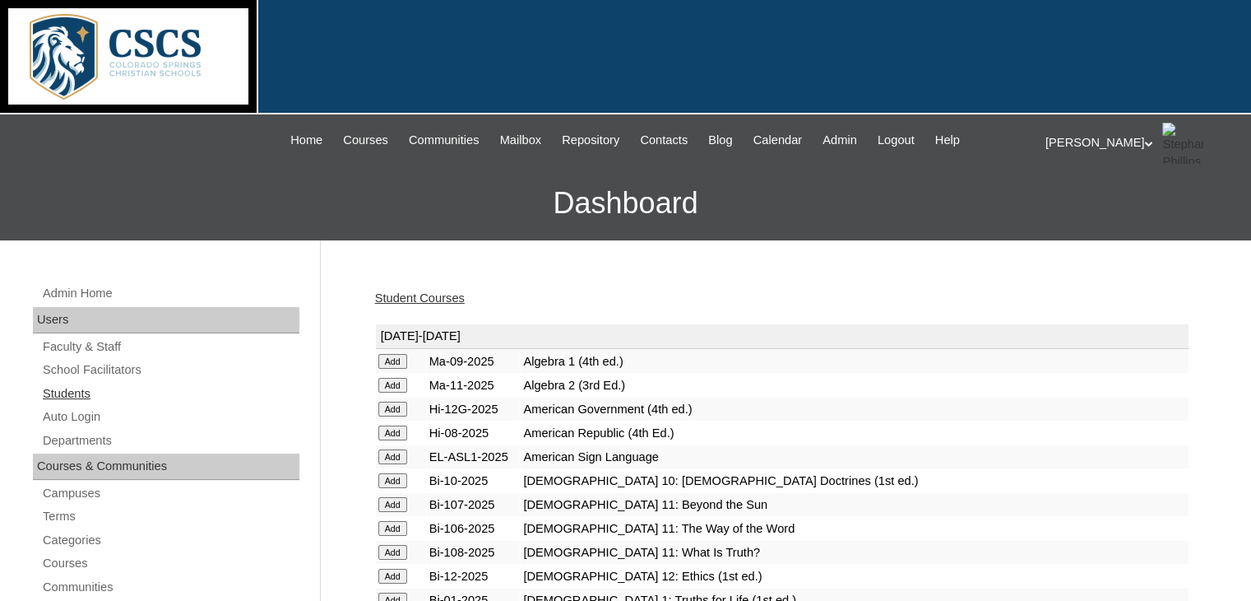
click at [70, 393] on link "Students" at bounding box center [170, 393] width 258 height 21
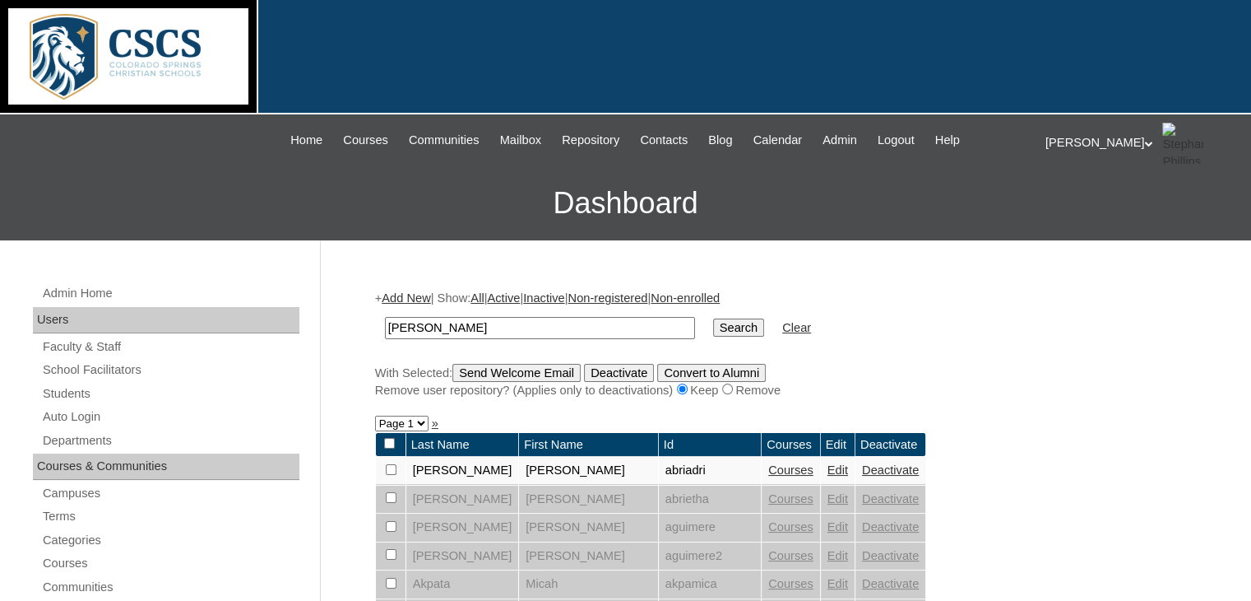
drag, startPoint x: 431, startPoint y: 331, endPoint x: 362, endPoint y: 331, distance: 69.1
click at [425, 320] on input "text" at bounding box center [540, 328] width 310 height 22
type input "a"
type input "rien"
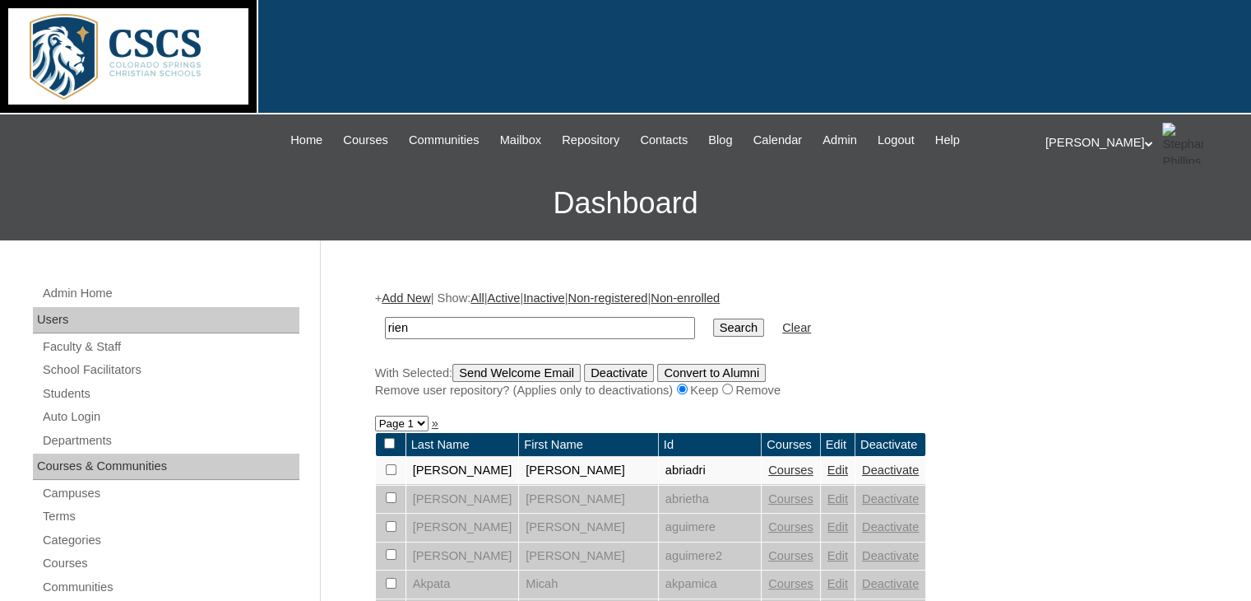
click at [713, 318] on input "Search" at bounding box center [738, 327] width 51 height 18
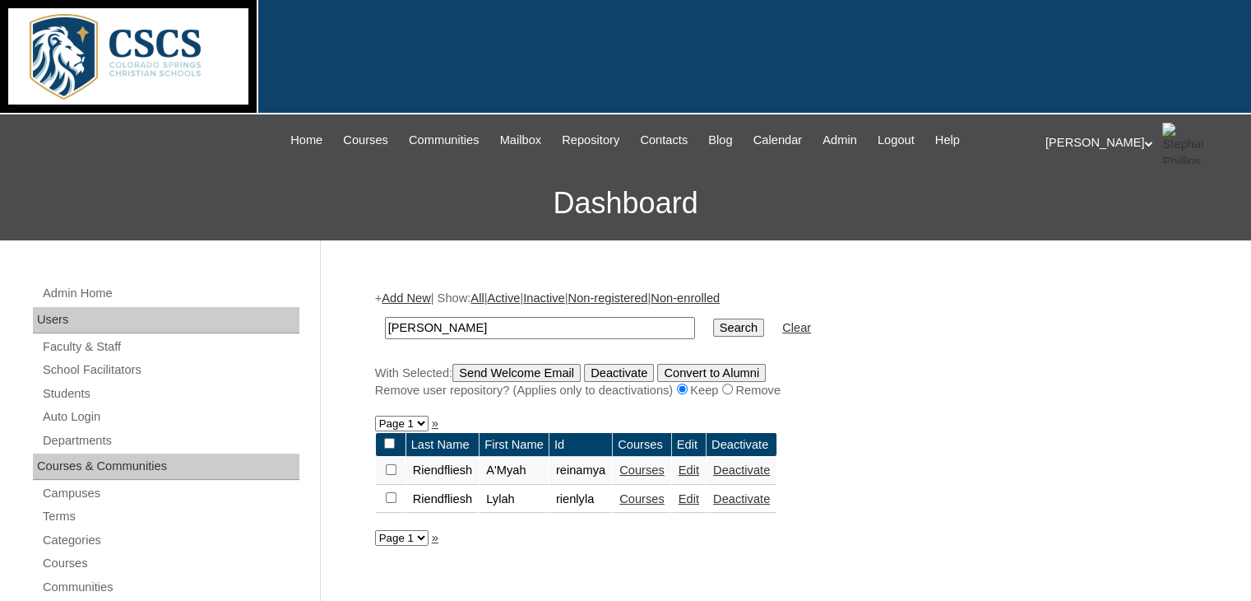
click at [392, 467] on input "checkbox" at bounding box center [391, 469] width 11 height 11
checkbox input "true"
click at [524, 370] on input "Send Welcome Email" at bounding box center [516, 373] width 128 height 18
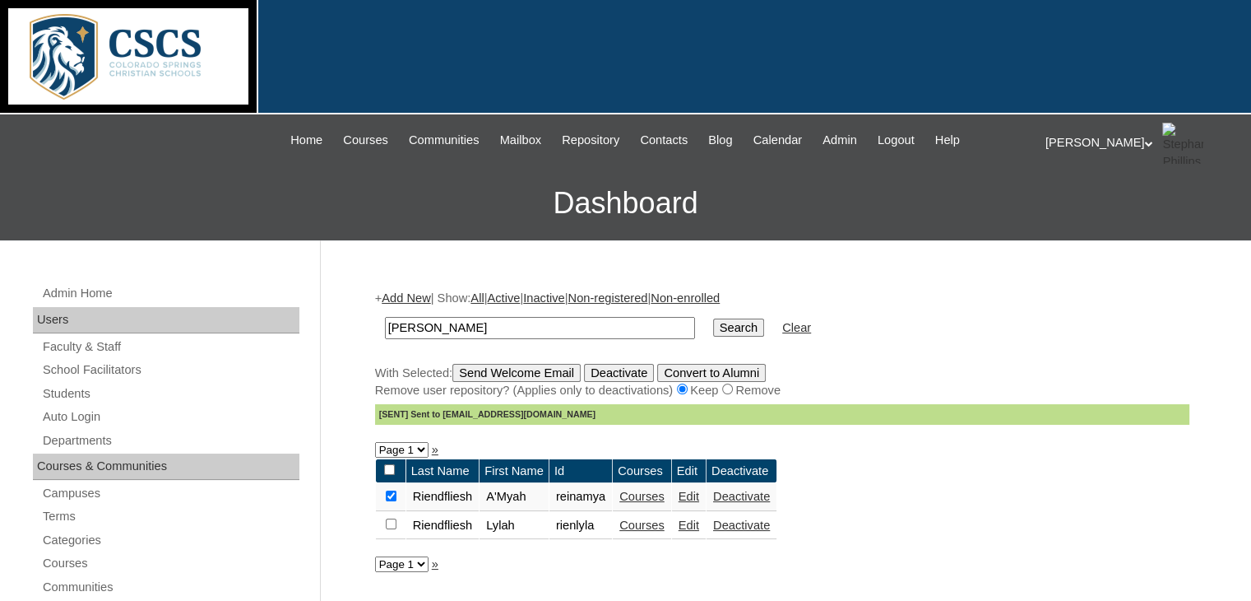
drag, startPoint x: 454, startPoint y: 327, endPoint x: 316, endPoint y: 326, distance: 138.2
click at [406, 300] on link "Add New" at bounding box center [406, 297] width 49 height 13
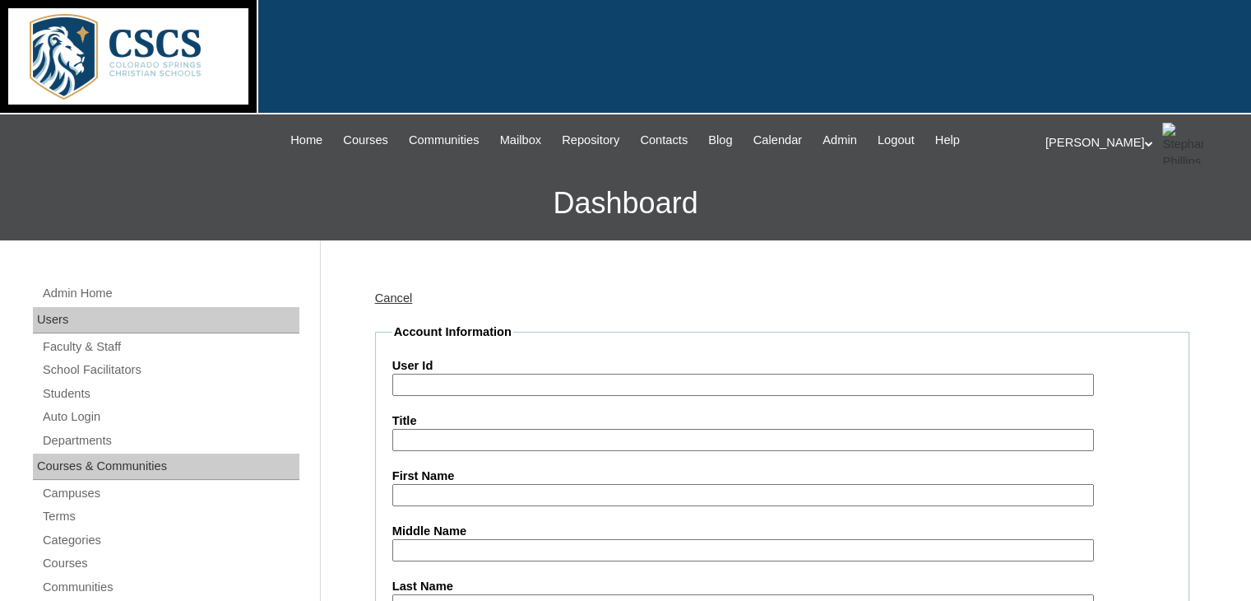
click at [418, 383] on input "User Id" at bounding box center [743, 385] width 702 height 22
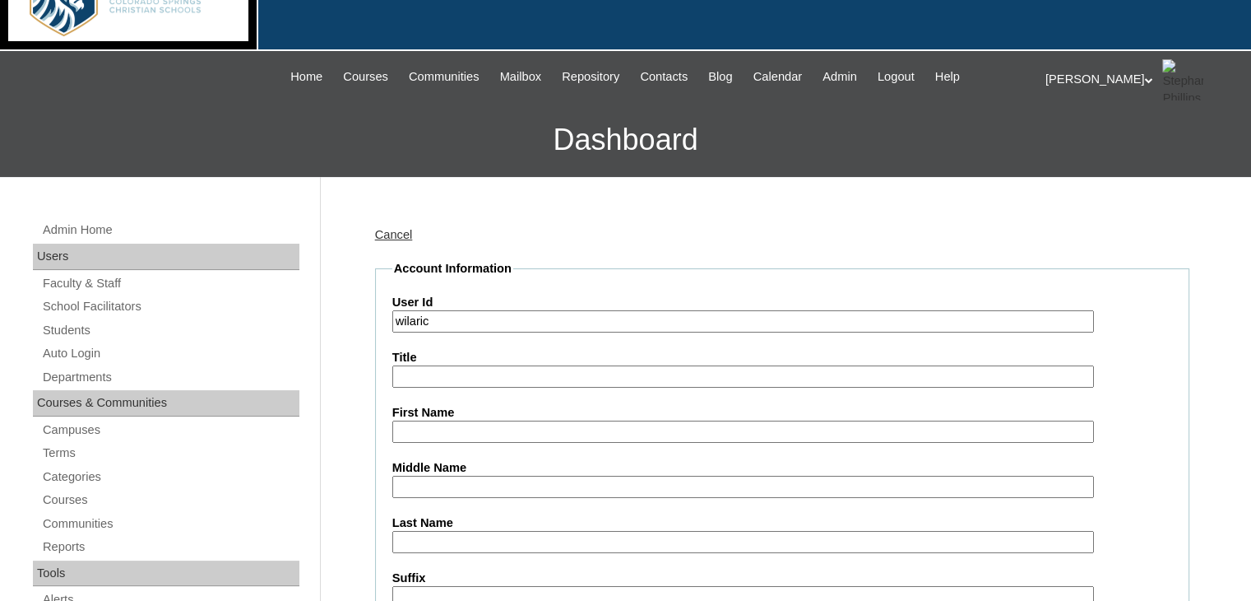
scroll to position [165, 0]
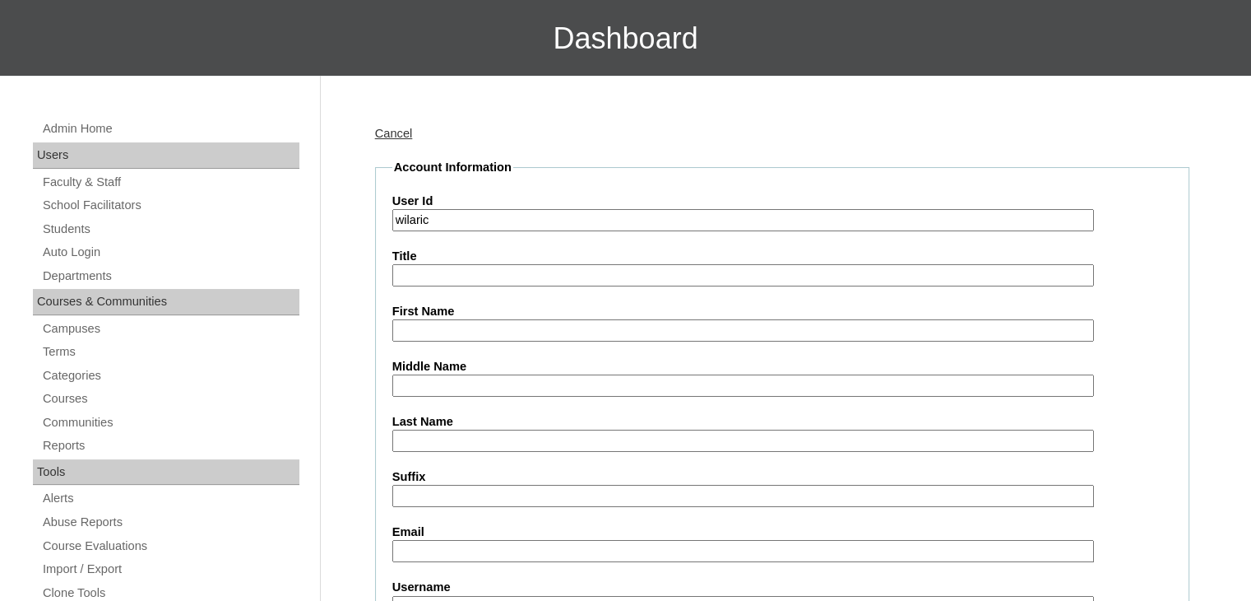
click at [410, 219] on input "wilaric" at bounding box center [743, 220] width 702 height 22
type input "wilsaric"
click at [420, 327] on input "First Name" at bounding box center [743, 330] width 702 height 22
type input "Aric"
click at [418, 440] on input "Last Name" at bounding box center [743, 440] width 702 height 22
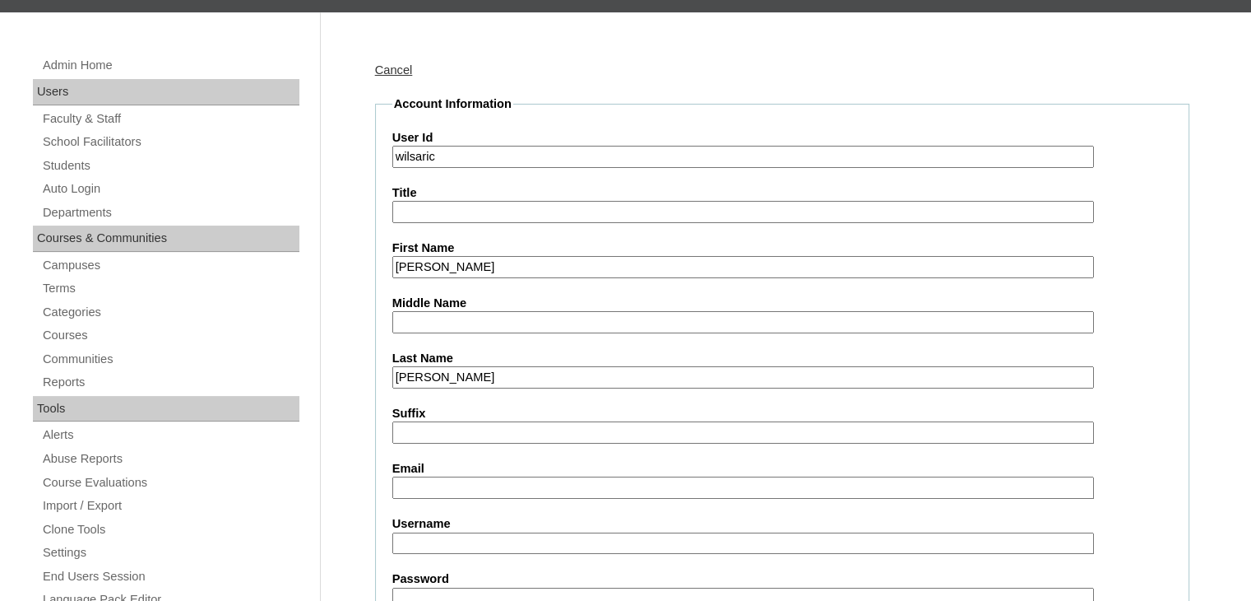
scroll to position [329, 0]
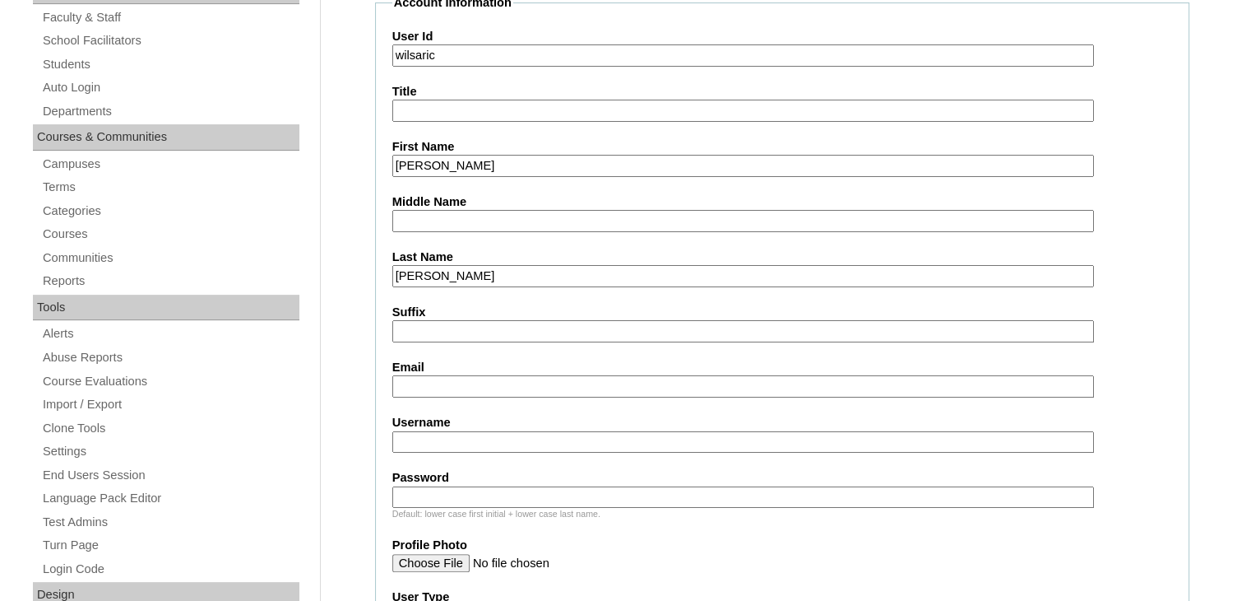
type input "Wilson"
click at [435, 387] on input "Email" at bounding box center [743, 386] width 702 height 22
type input "wilsaric@cscslions.org"
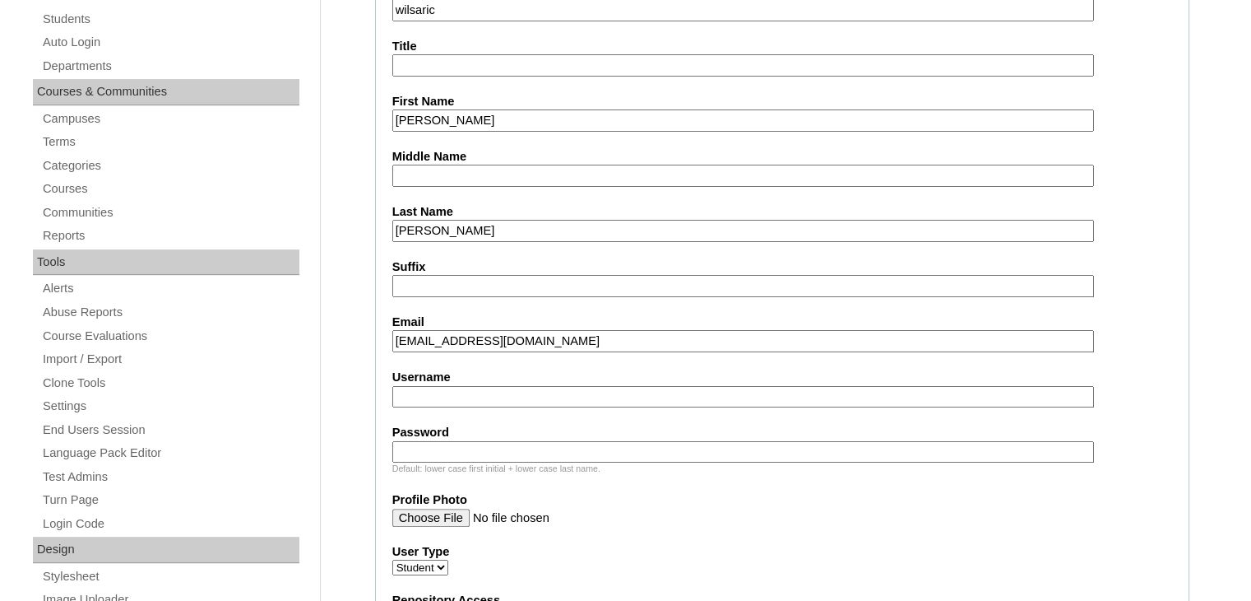
scroll to position [411, 0]
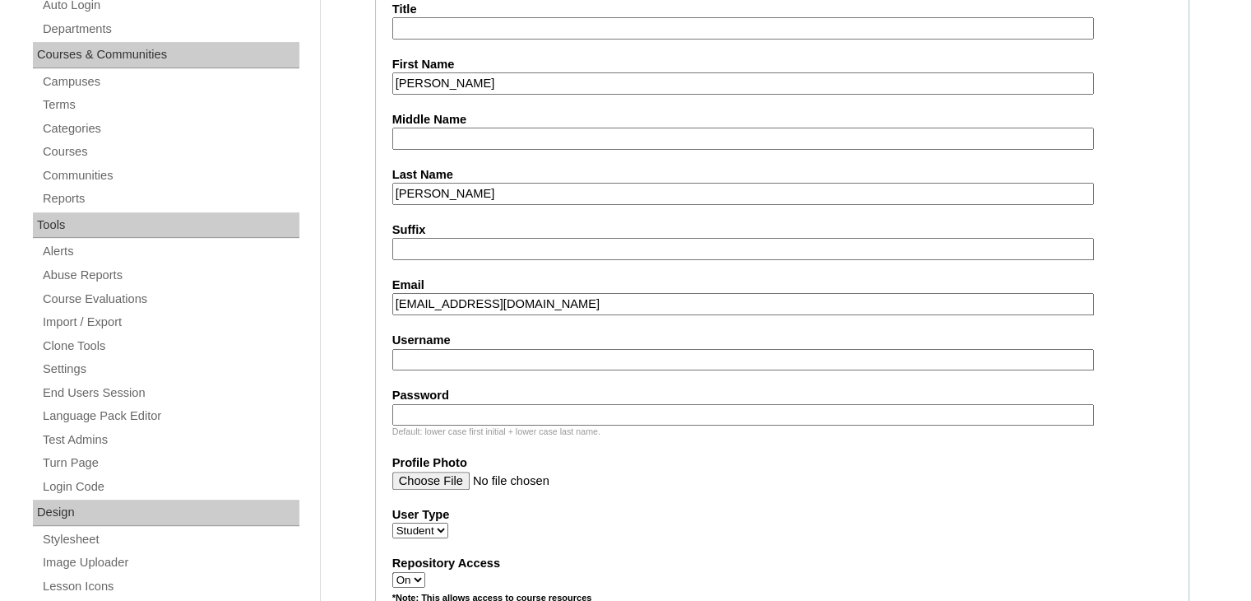
click at [448, 349] on input "Username" at bounding box center [743, 360] width 702 height 22
type input "wilsaric"
click at [429, 404] on input "Password" at bounding box center [743, 415] width 702 height 22
drag, startPoint x: 468, startPoint y: 405, endPoint x: 381, endPoint y: 403, distance: 87.2
click at [381, 403] on fieldset "Account Information User Id wilsaric Title First Name Aric Middle Name Last Nam…" at bounding box center [782, 577] width 814 height 1330
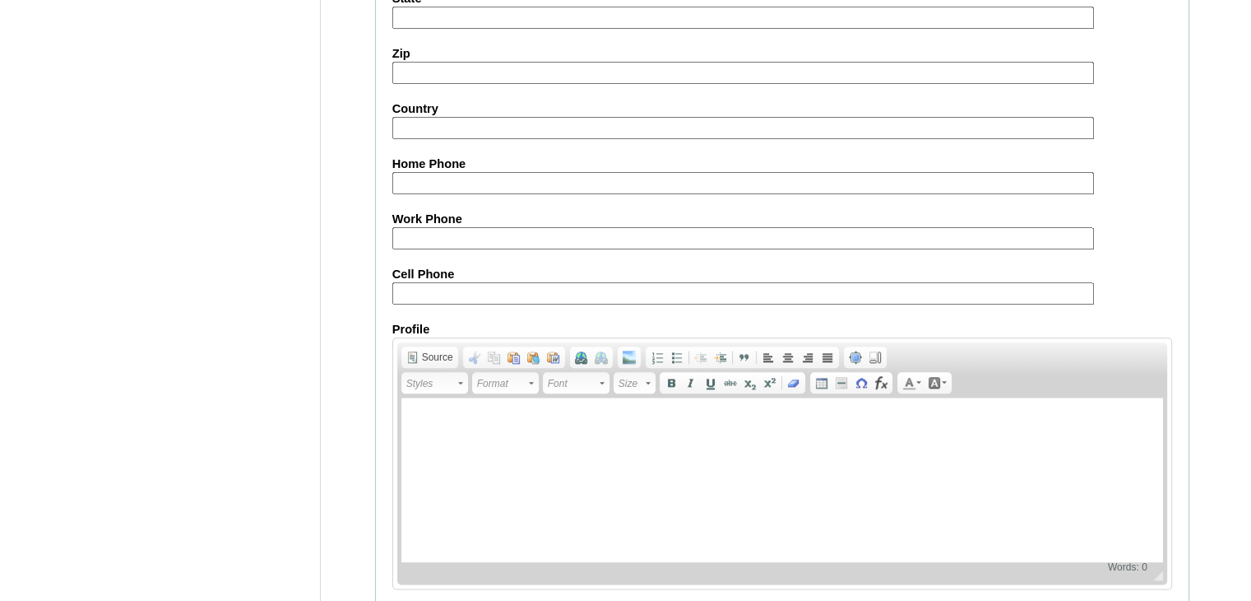
scroll to position [1938, 0]
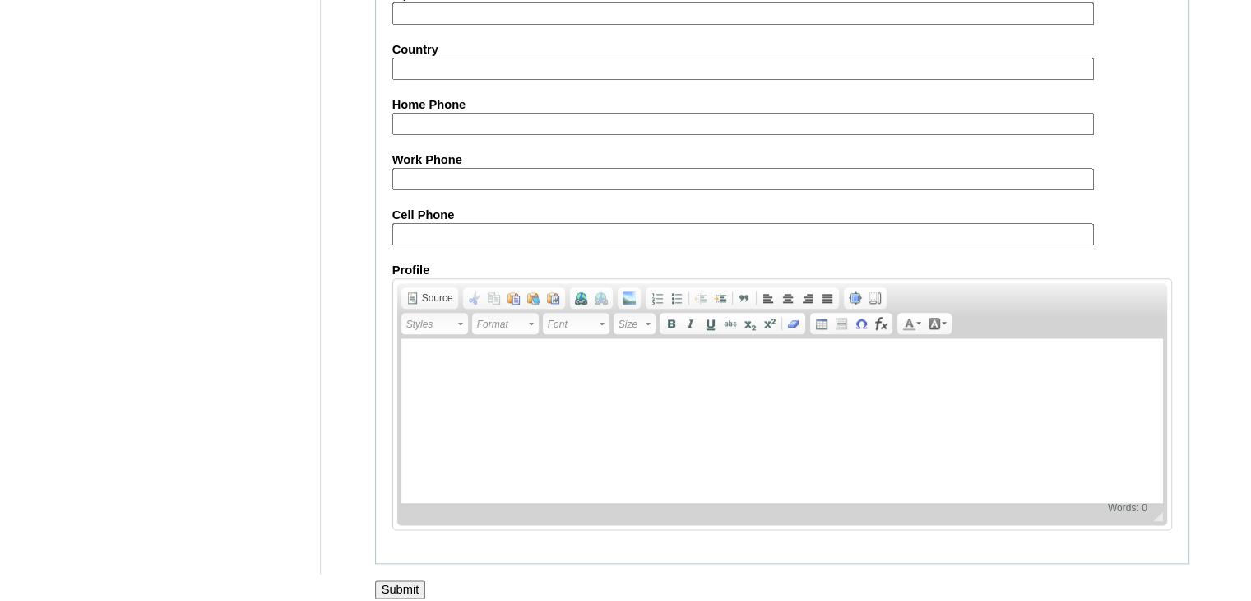
type input "Csaw011508"
click at [402, 580] on input "Submit" at bounding box center [400, 589] width 51 height 18
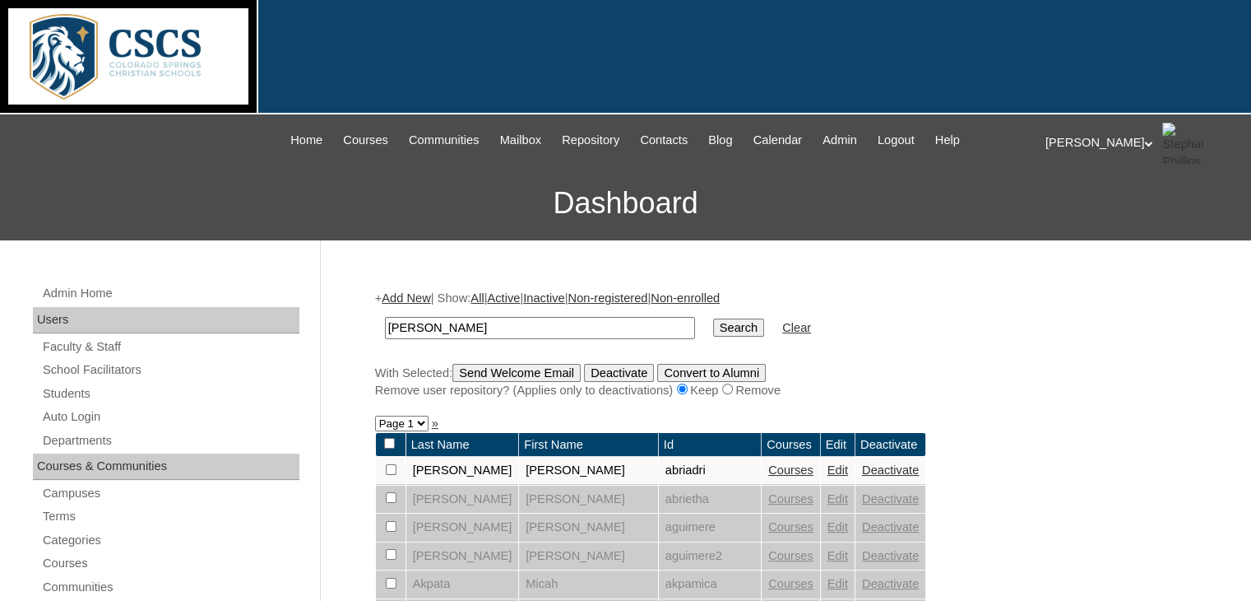
drag, startPoint x: 429, startPoint y: 322, endPoint x: 374, endPoint y: 323, distance: 56.0
type input "a"
type input "[PERSON_NAME]"
click at [713, 318] on input "Search" at bounding box center [738, 327] width 51 height 18
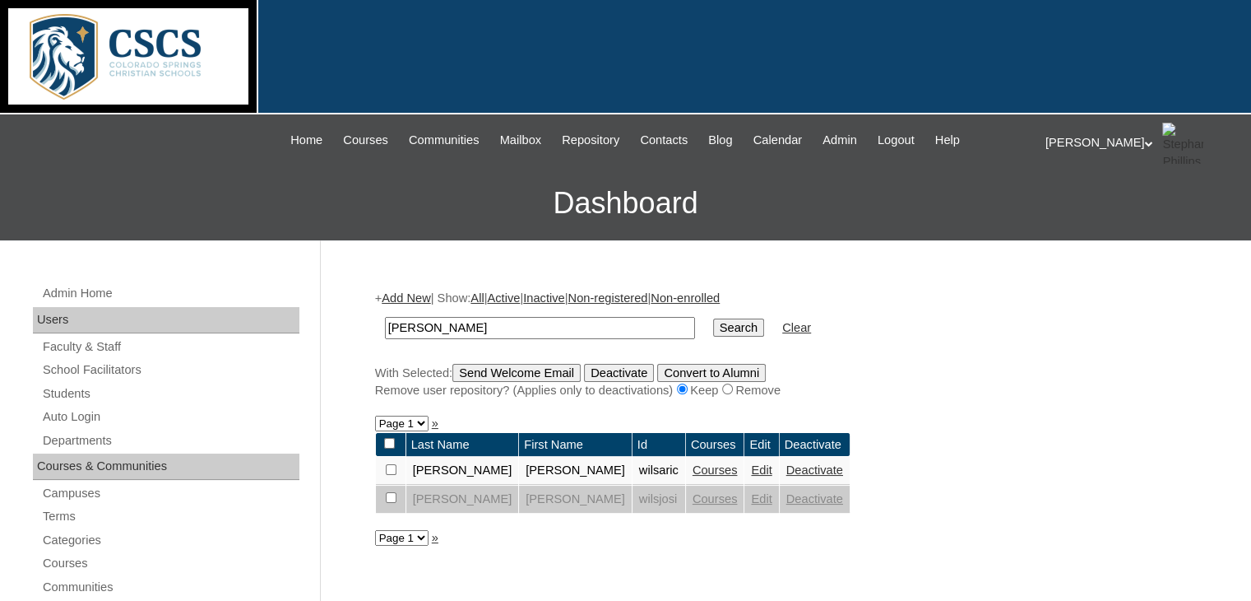
click at [751, 466] on link "Edit" at bounding box center [761, 469] width 21 height 13
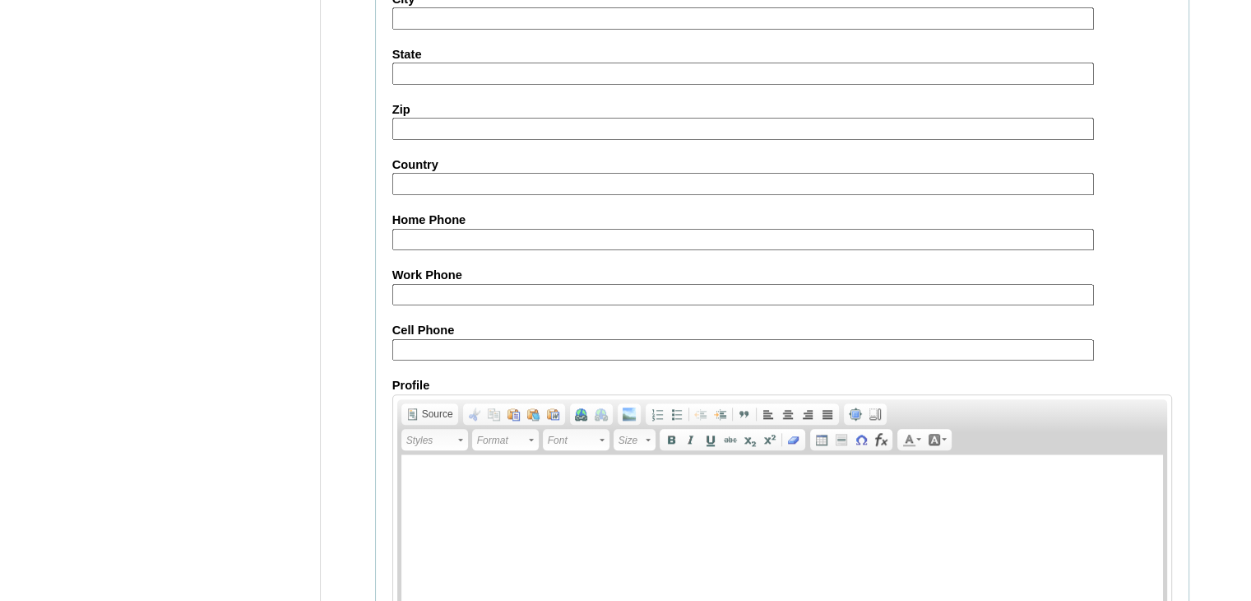
scroll to position [1925, 0]
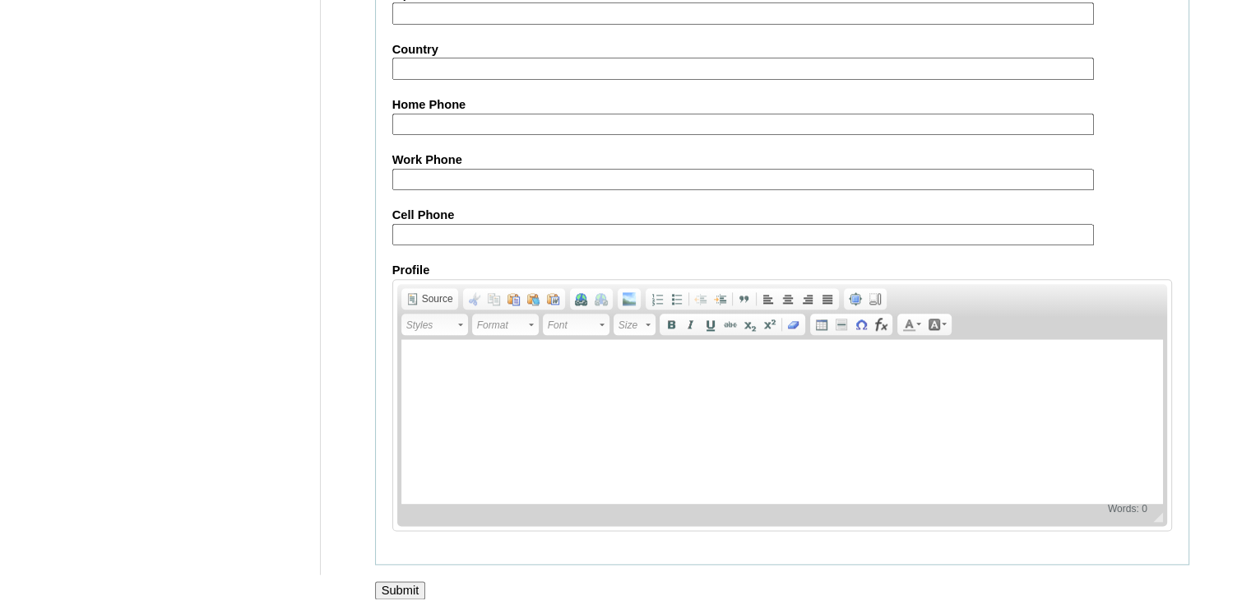
click at [395, 581] on input "Submit" at bounding box center [400, 590] width 51 height 18
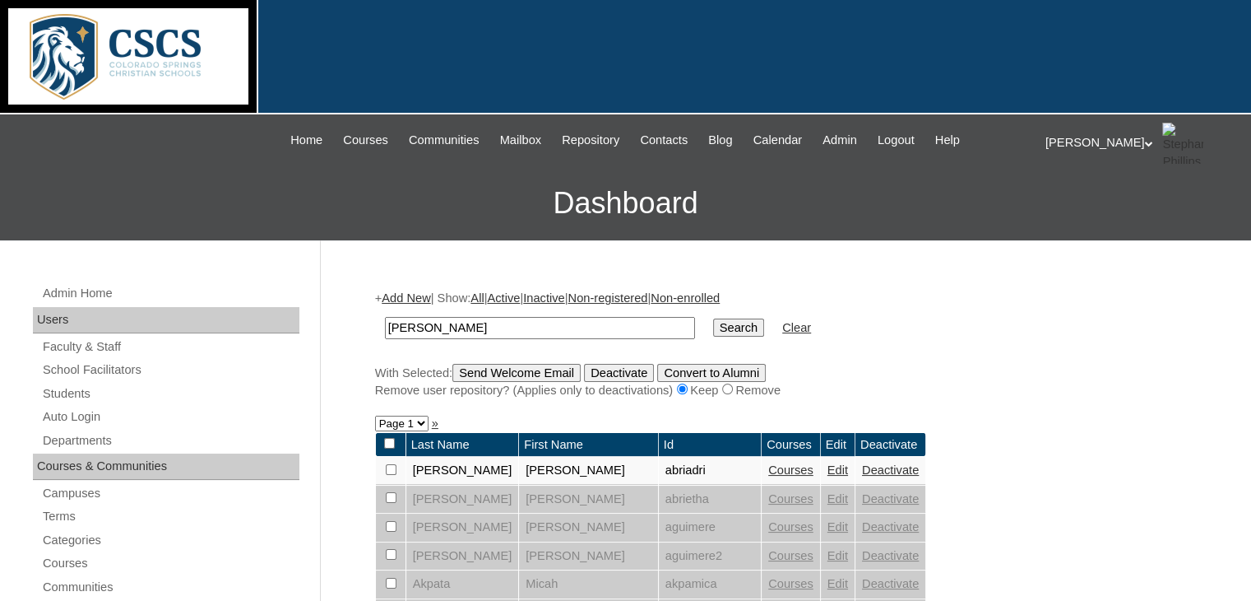
drag, startPoint x: 517, startPoint y: 327, endPoint x: 321, endPoint y: 302, distance: 197.4
type input "wilson"
click at [713, 318] on input "Search" at bounding box center [738, 327] width 51 height 18
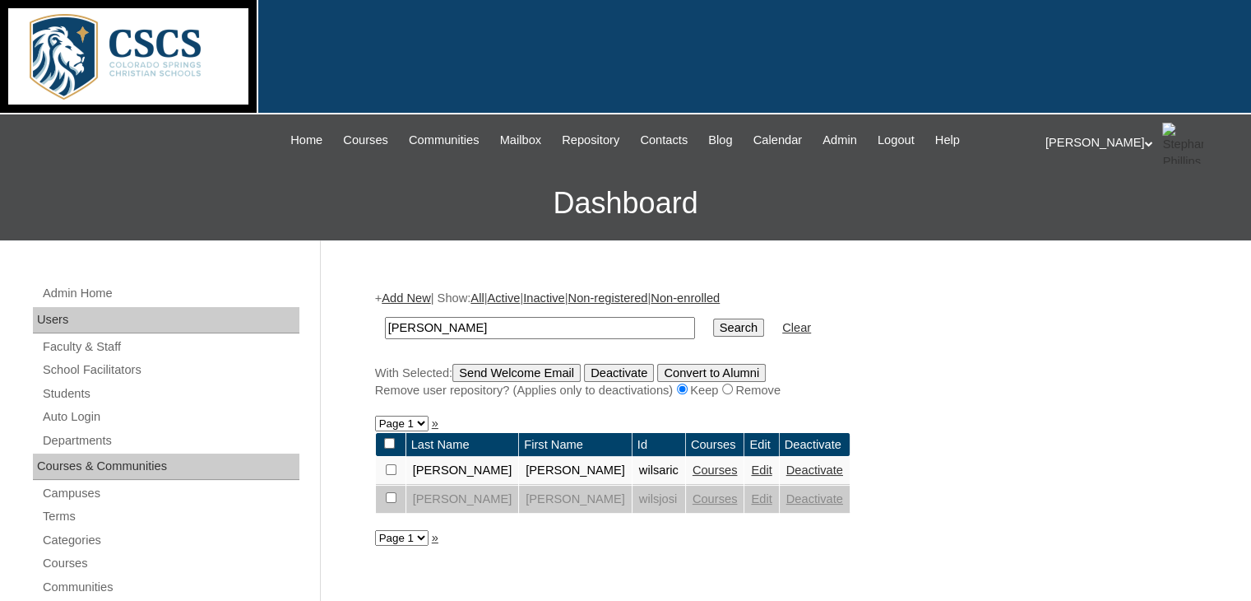
click at [751, 467] on link "Edit" at bounding box center [761, 469] width 21 height 13
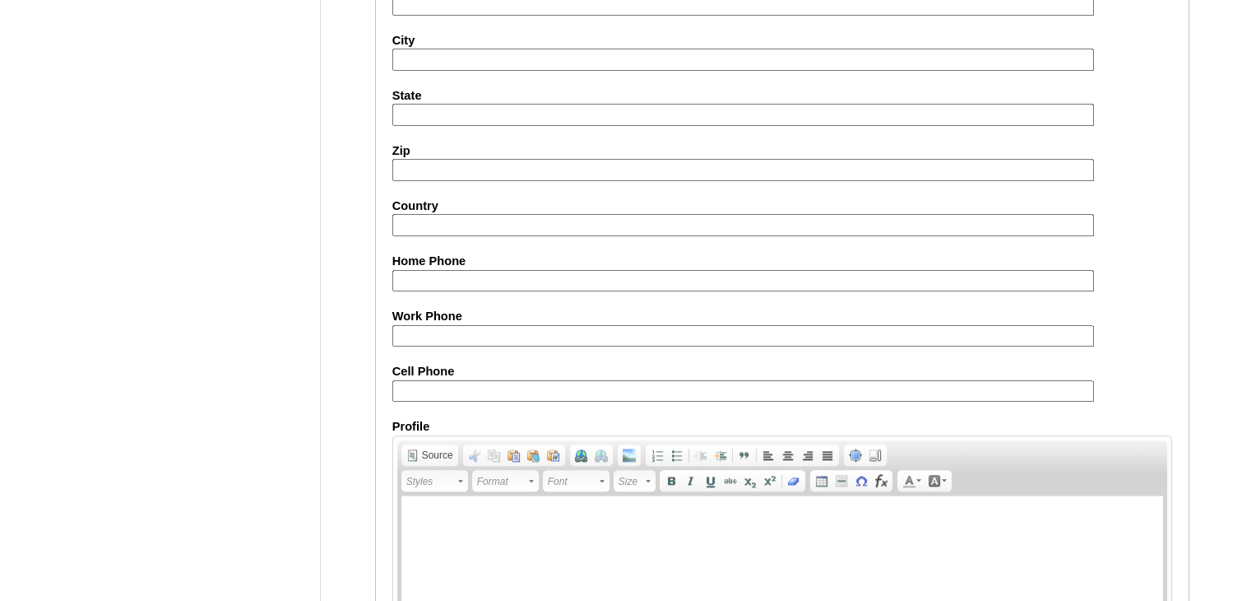
scroll to position [1925, 0]
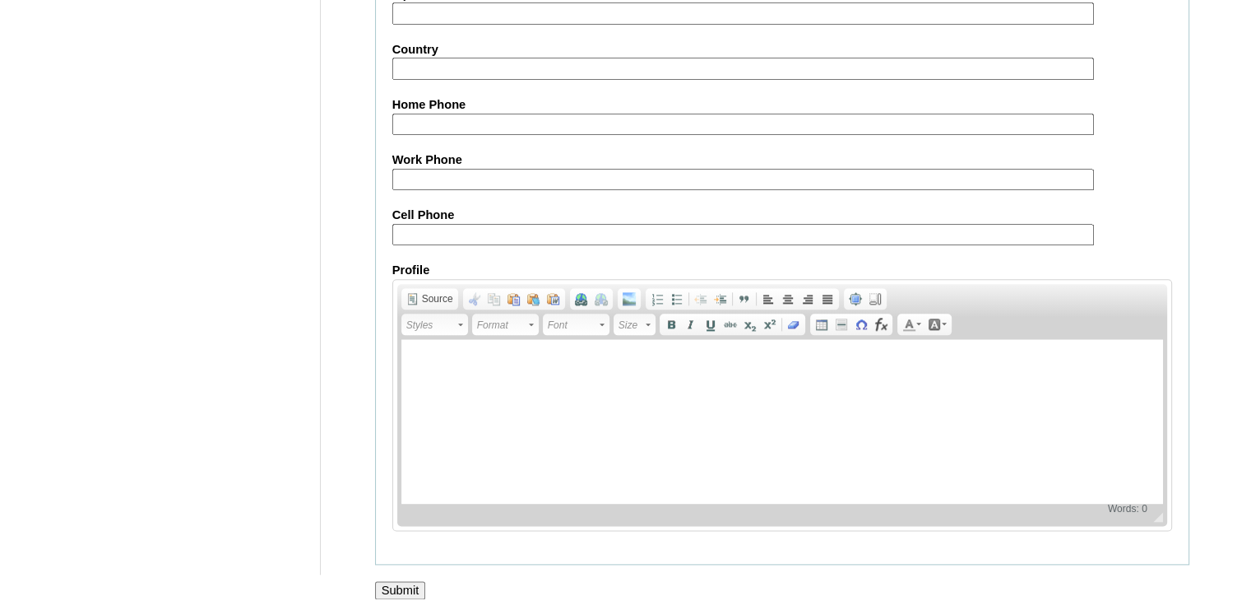
click at [409, 581] on input "Submit" at bounding box center [400, 590] width 51 height 18
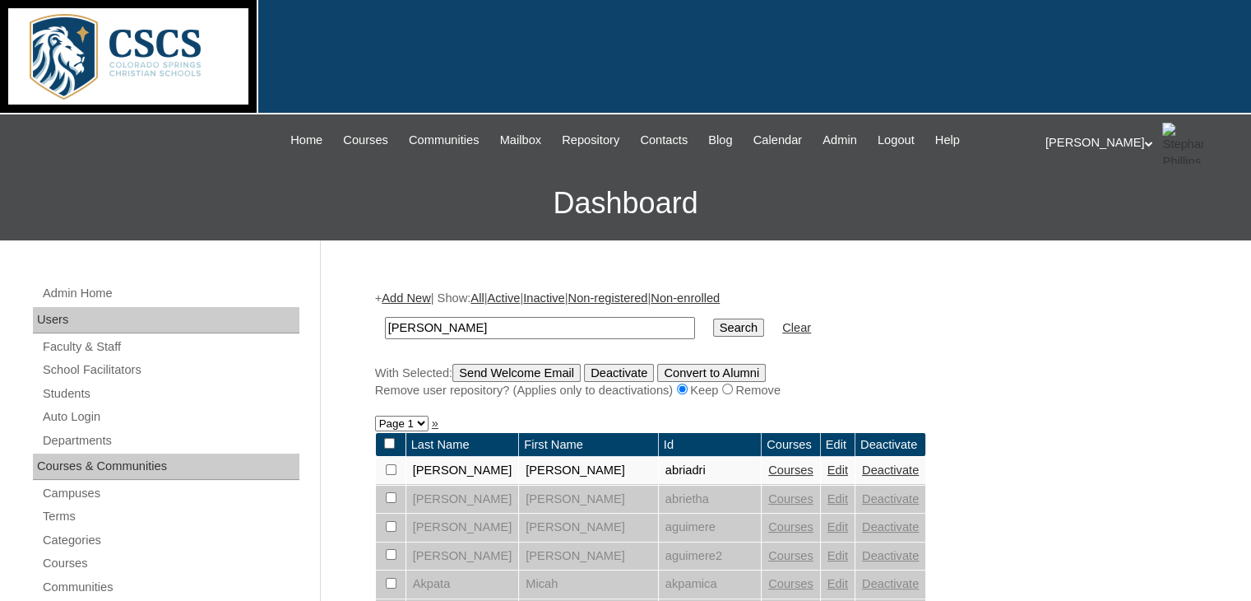
drag, startPoint x: 411, startPoint y: 316, endPoint x: 355, endPoint y: 316, distance: 55.1
type input "s"
click at [393, 324] on input "s" at bounding box center [540, 328] width 310 height 22
type input "[PERSON_NAME]"
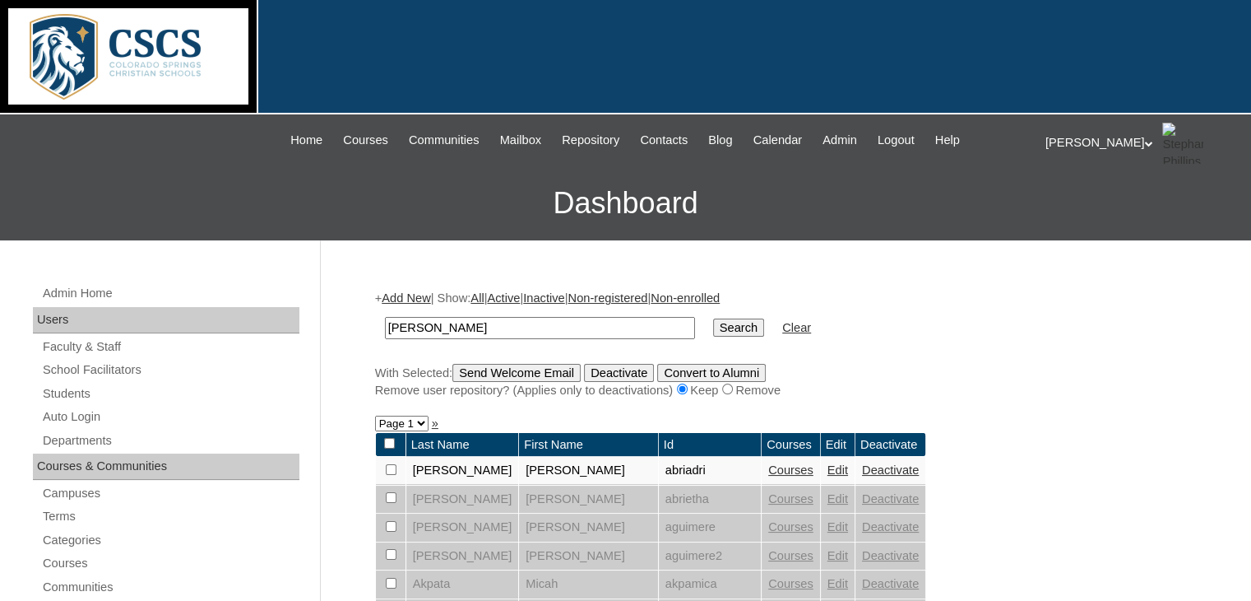
click at [713, 318] on input "Search" at bounding box center [738, 327] width 51 height 18
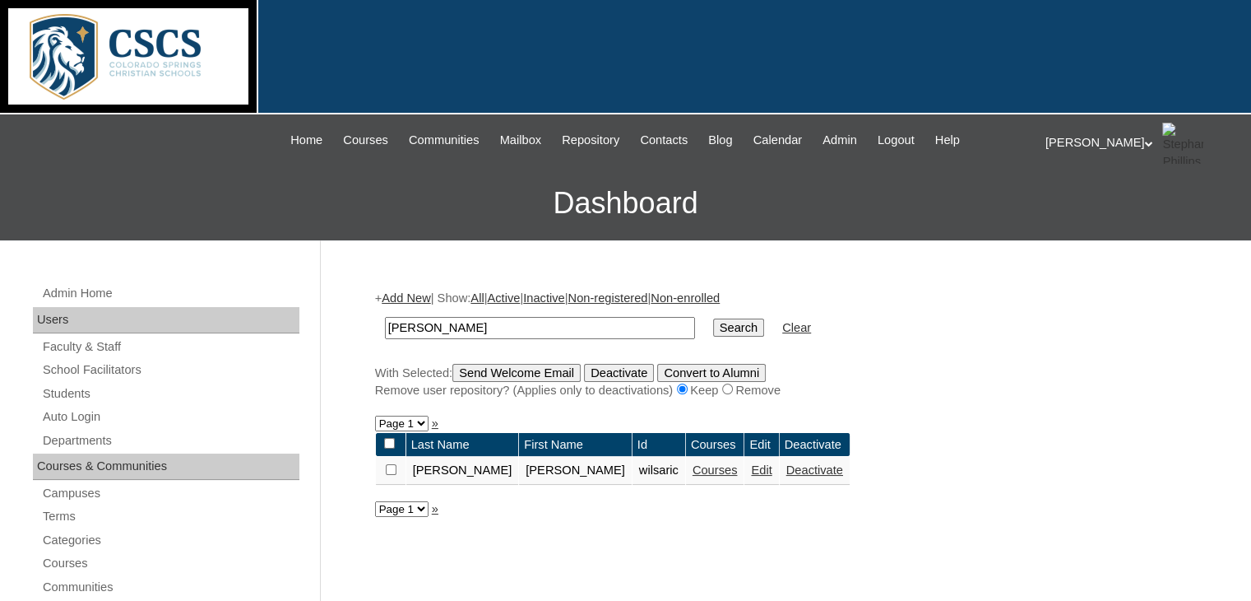
click at [693, 470] on link "Courses" at bounding box center [715, 469] width 45 height 13
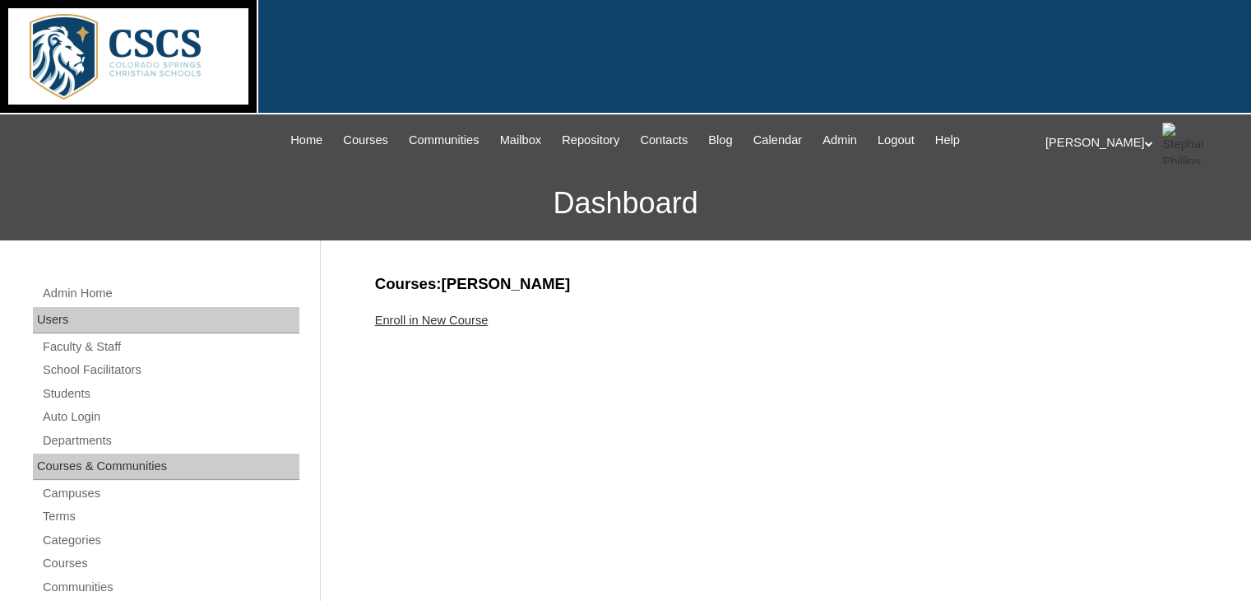
click at [471, 319] on link "Enroll in New Course" at bounding box center [432, 319] width 114 height 13
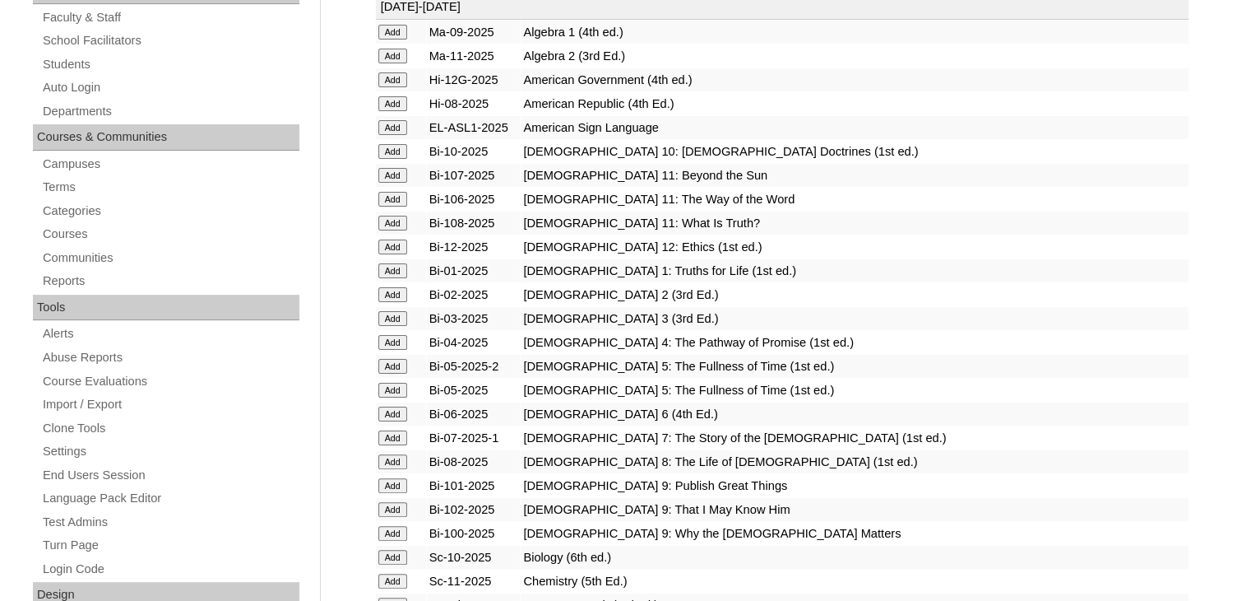
scroll to position [576, 0]
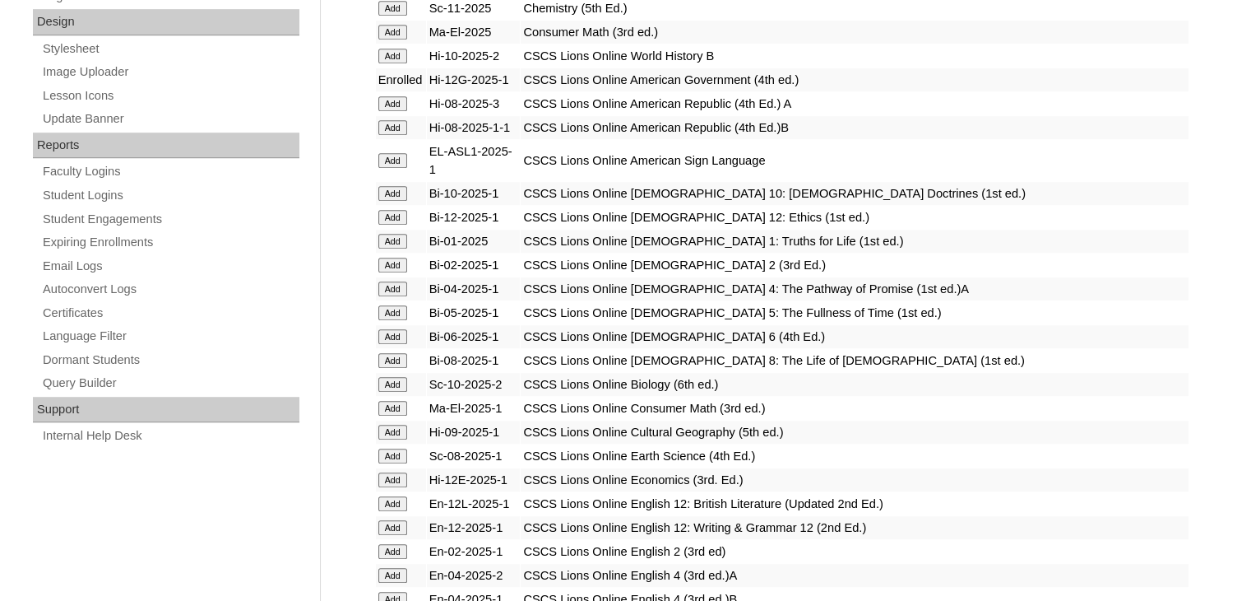
scroll to position [905, 0]
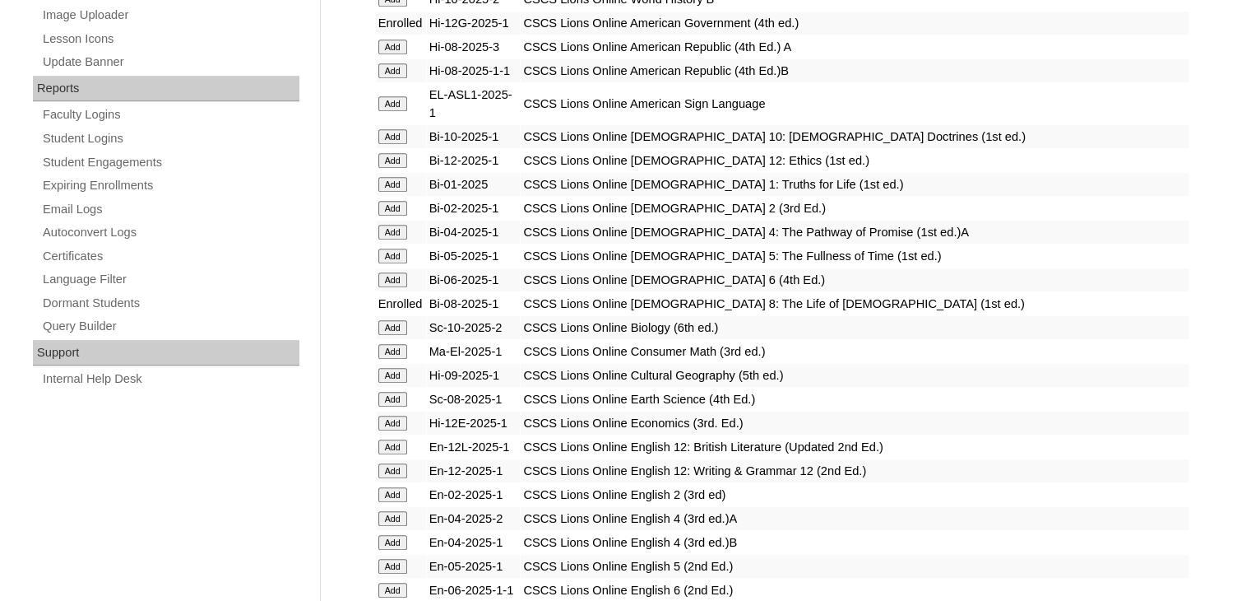
scroll to position [987, 0]
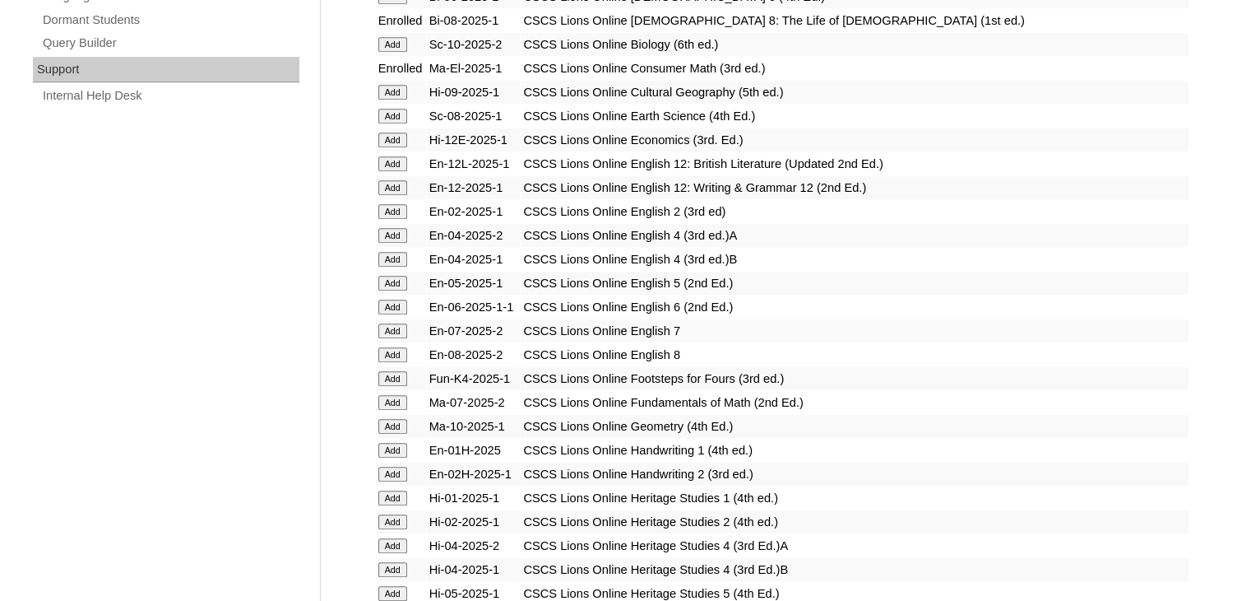
scroll to position [1234, 0]
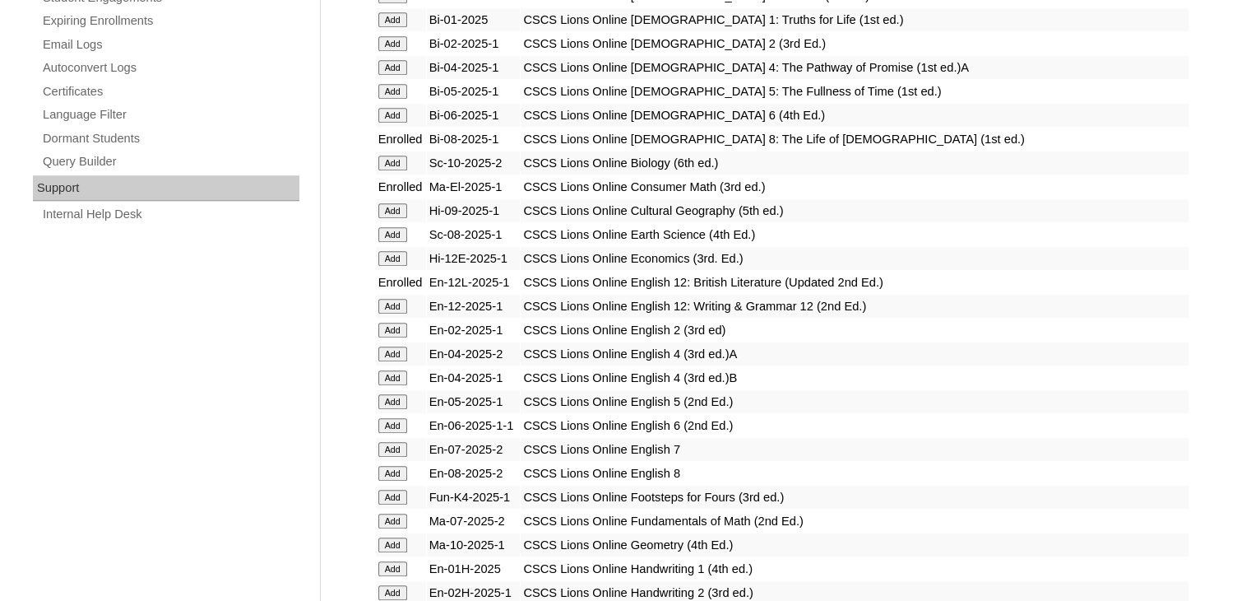
scroll to position [1152, 0]
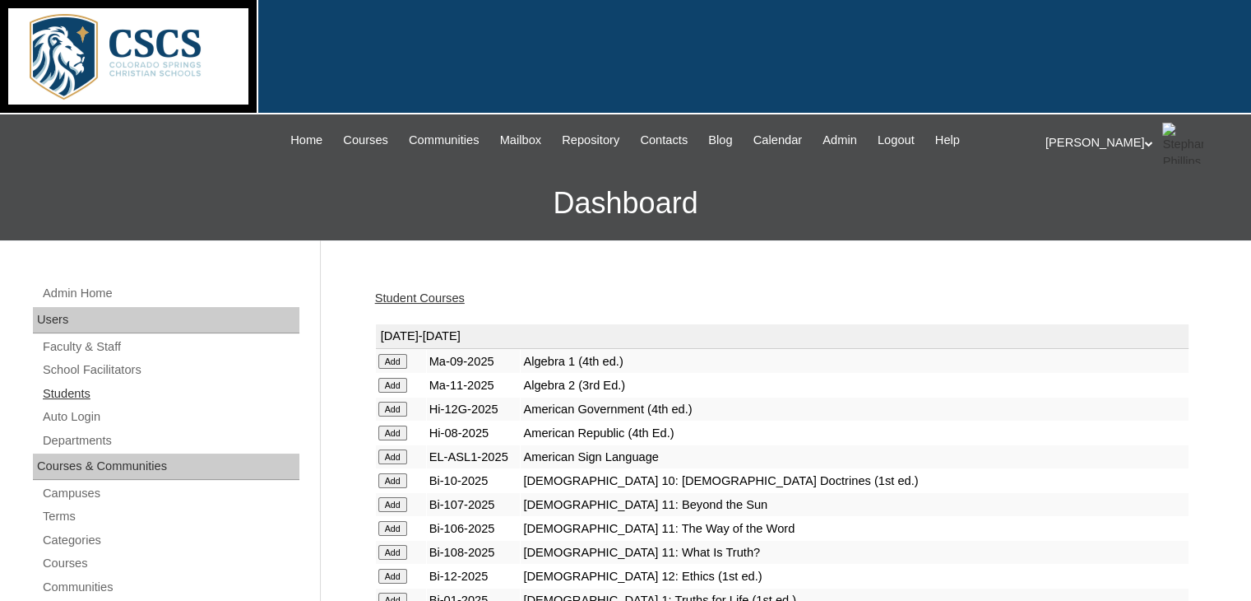
click at [69, 392] on link "Students" at bounding box center [170, 393] width 258 height 21
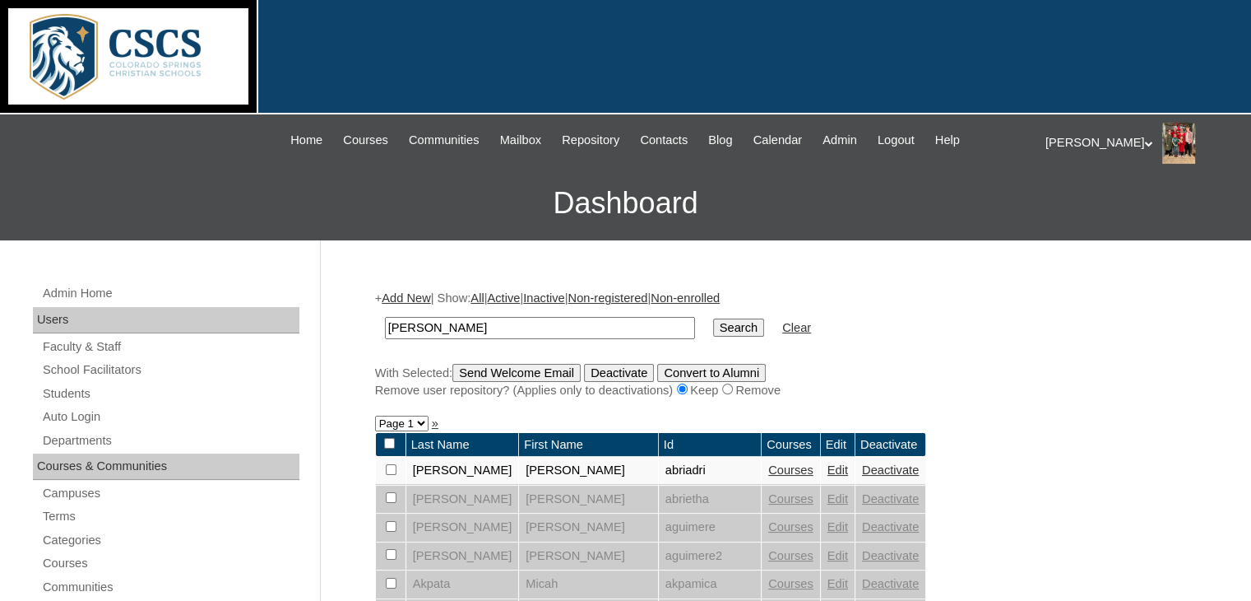
drag, startPoint x: 418, startPoint y: 327, endPoint x: 347, endPoint y: 324, distance: 70.8
drag, startPoint x: 425, startPoint y: 326, endPoint x: 359, endPoint y: 327, distance: 66.6
type input "ceser"
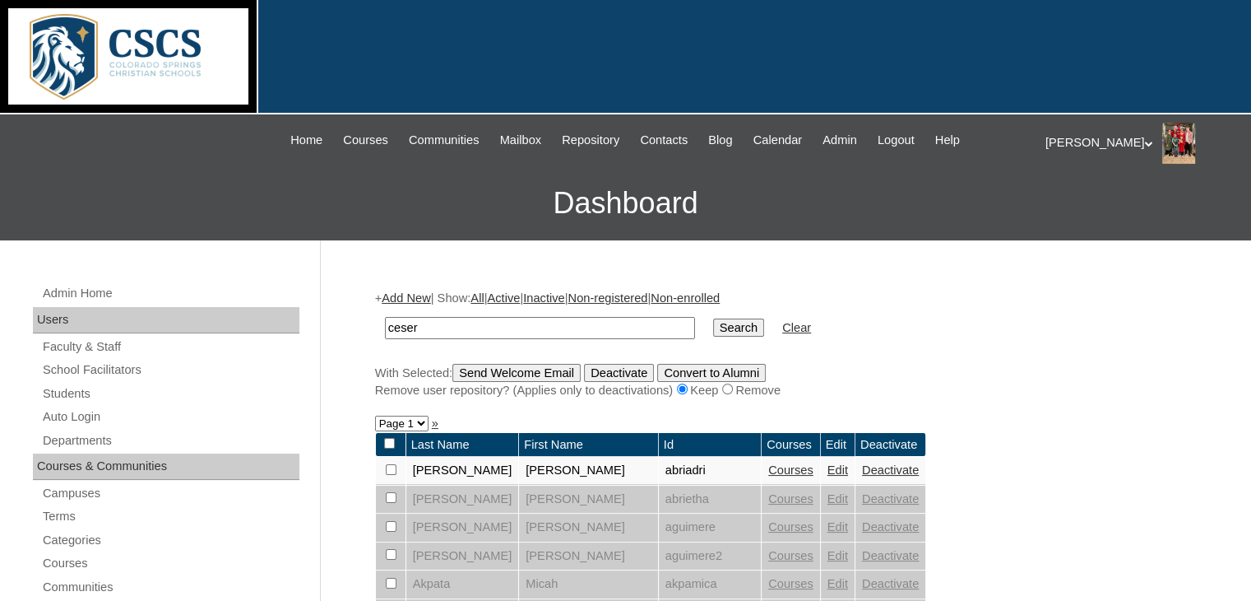
click at [713, 318] on input "Search" at bounding box center [738, 327] width 51 height 18
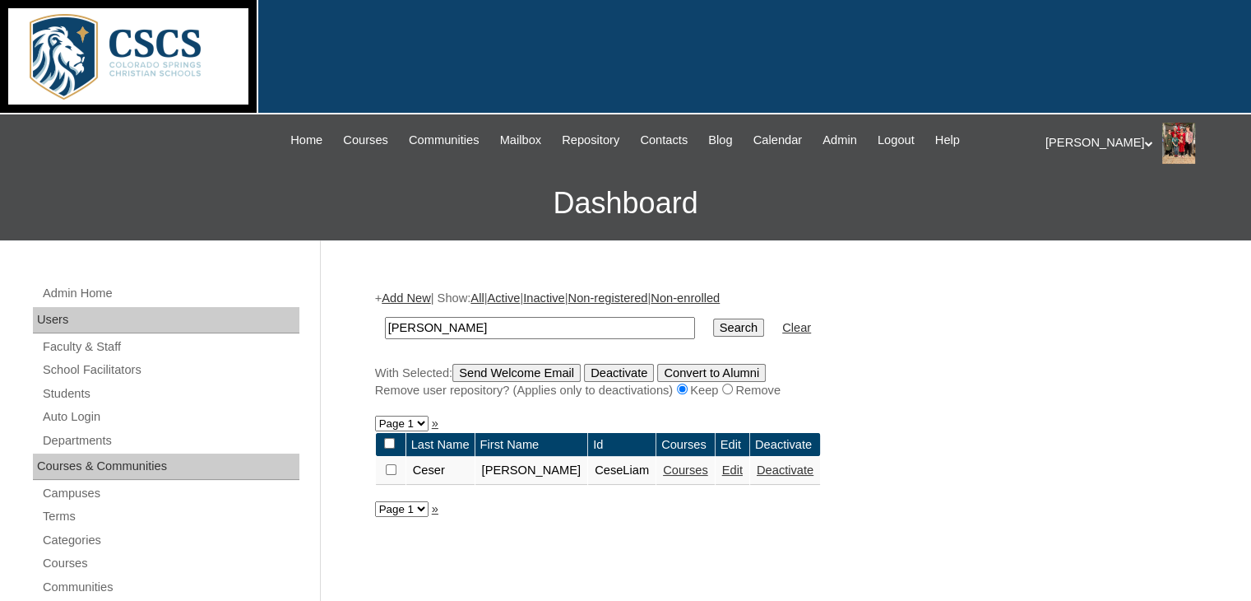
click at [722, 469] on link "Edit" at bounding box center [732, 469] width 21 height 13
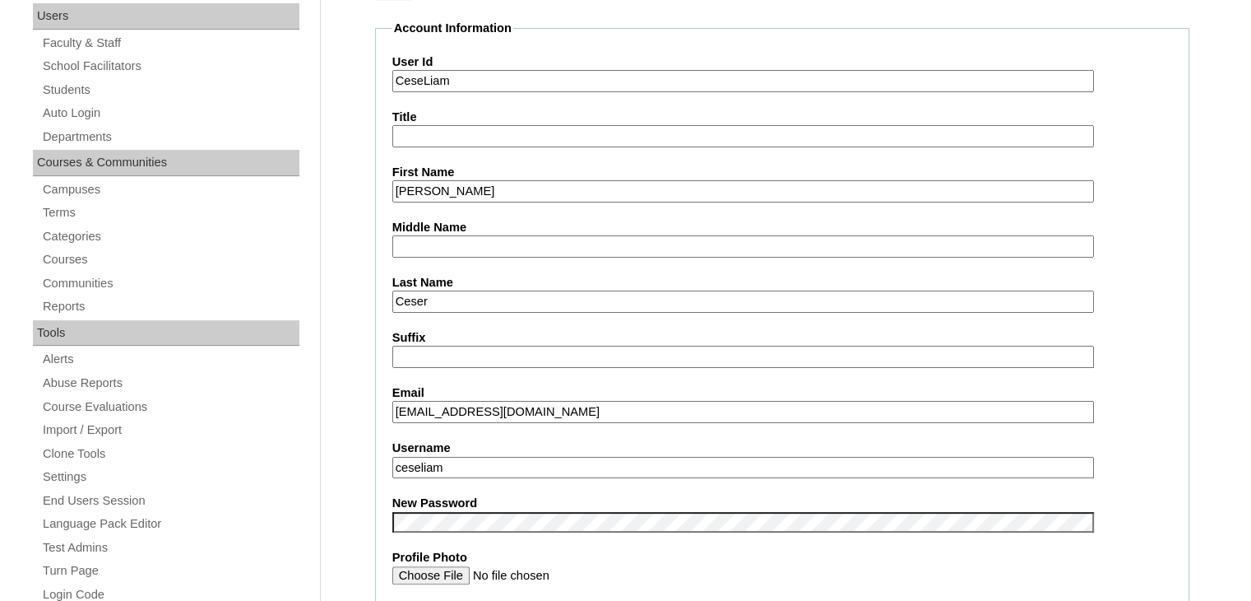
scroll to position [329, 0]
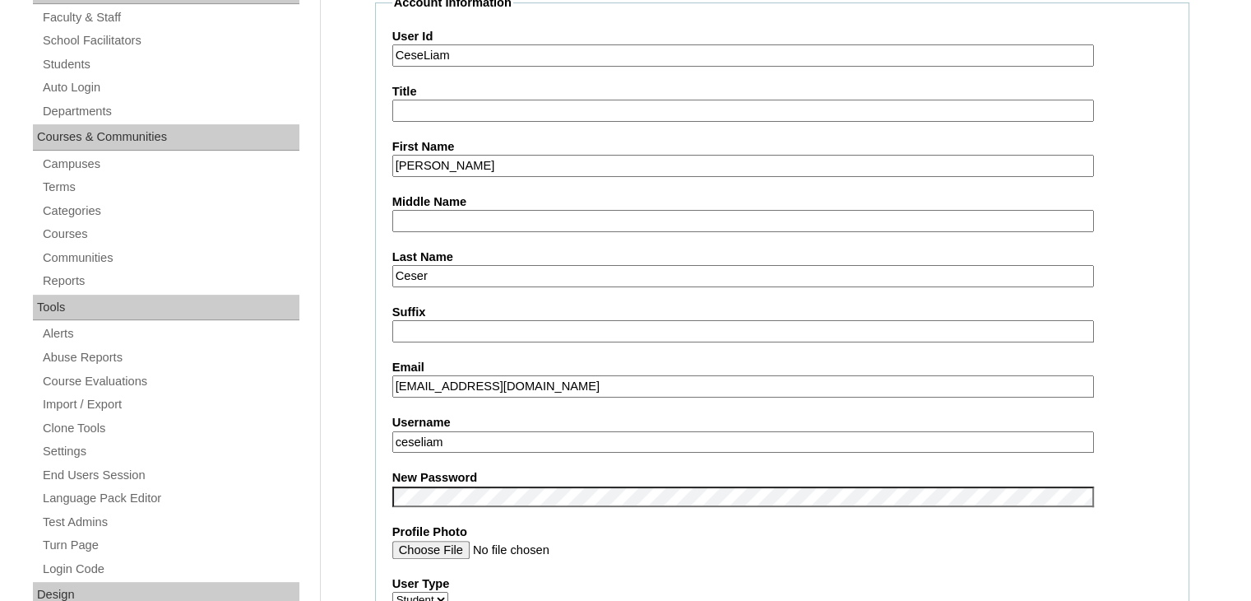
click at [467, 432] on input "ceseliam" at bounding box center [743, 442] width 702 height 22
type input "ceseliam1"
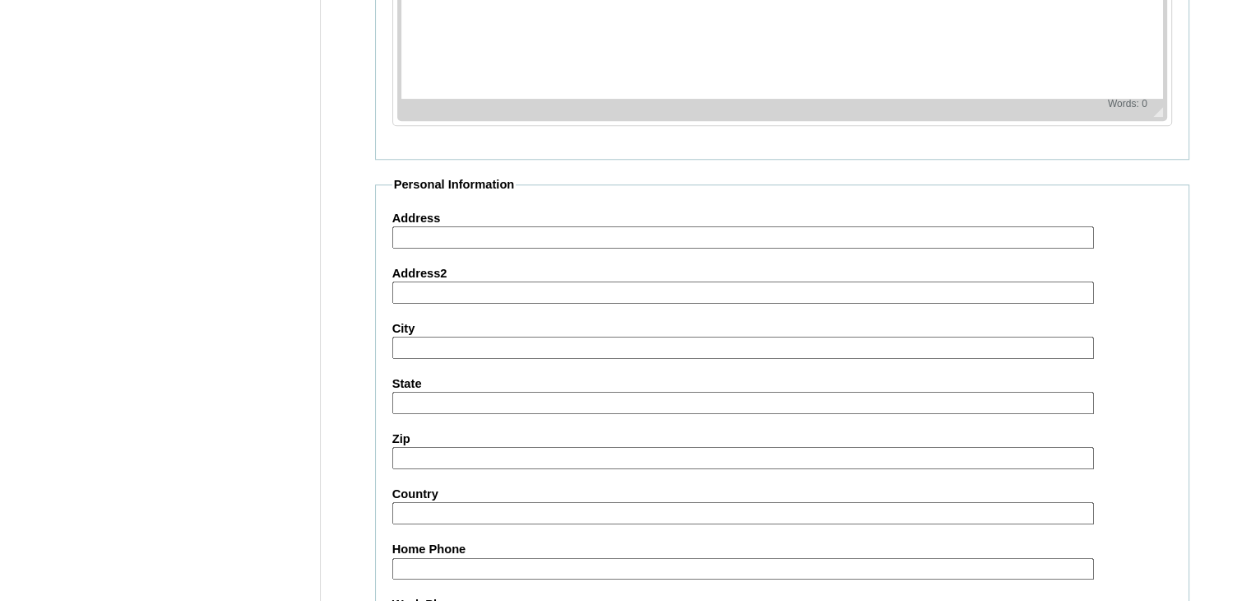
scroll to position [1925, 0]
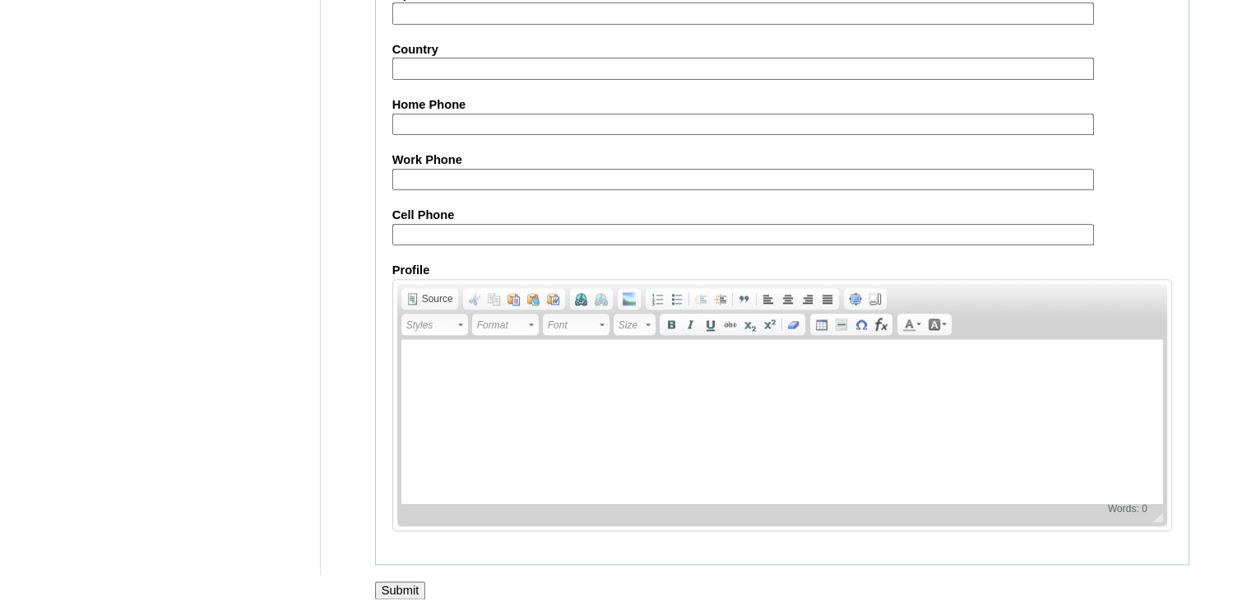
click at [407, 581] on input "Submit" at bounding box center [400, 590] width 51 height 18
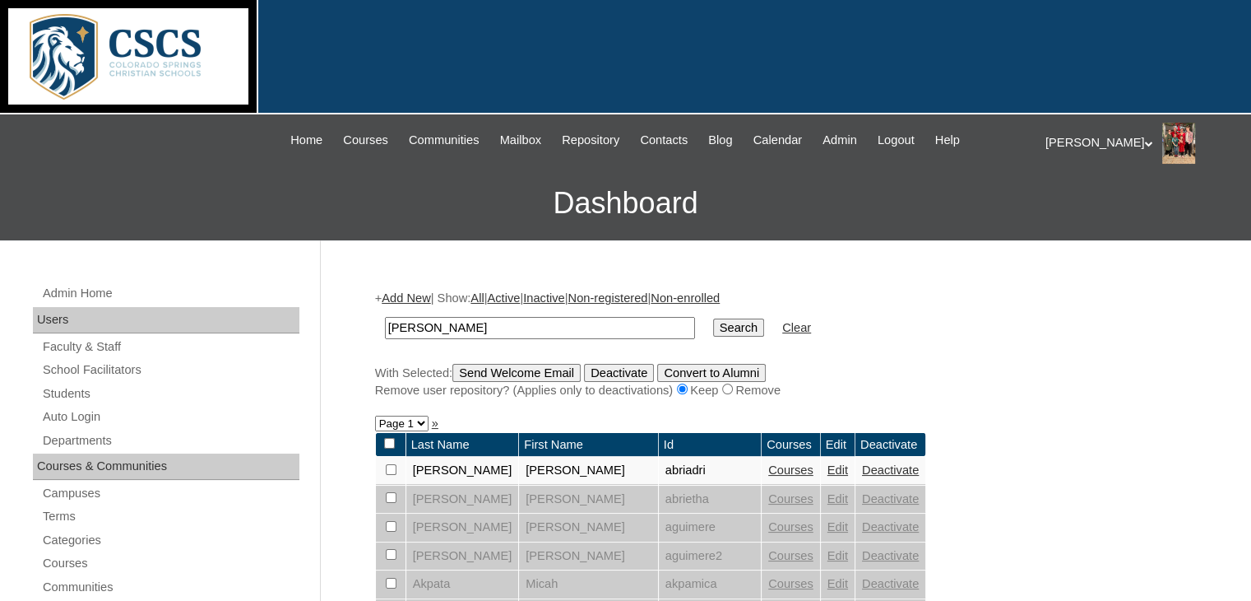
drag, startPoint x: 446, startPoint y: 327, endPoint x: 374, endPoint y: 332, distance: 72.5
type input "ceser"
click at [713, 318] on input "Search" at bounding box center [738, 327] width 51 height 18
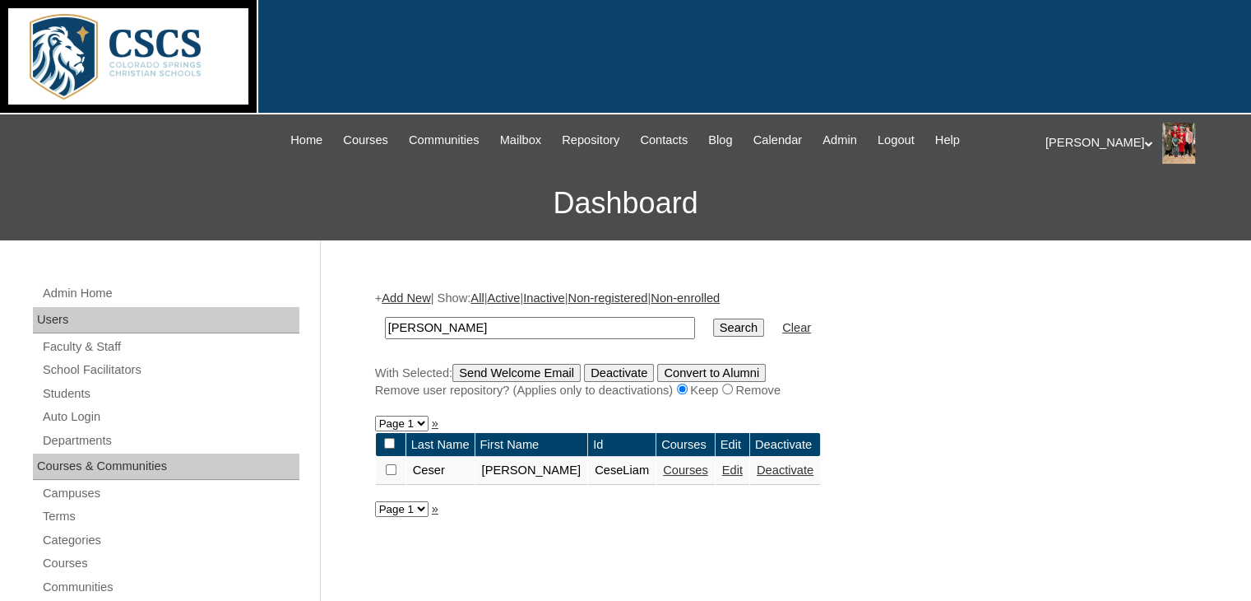
click at [722, 466] on link "Edit" at bounding box center [732, 469] width 21 height 13
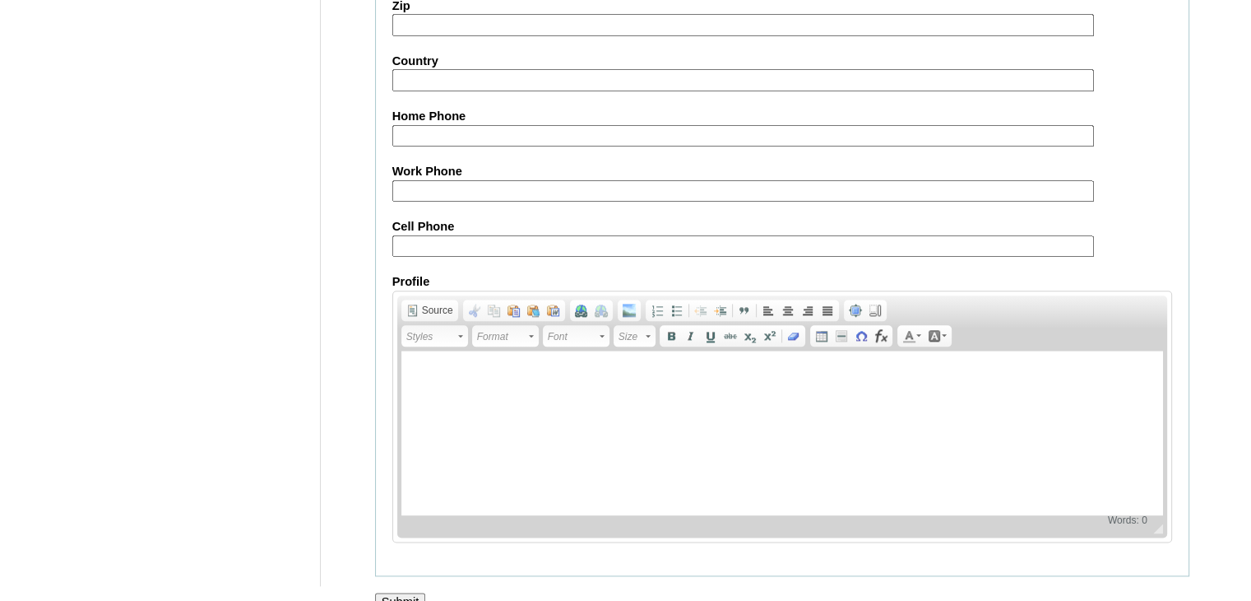
scroll to position [1925, 0]
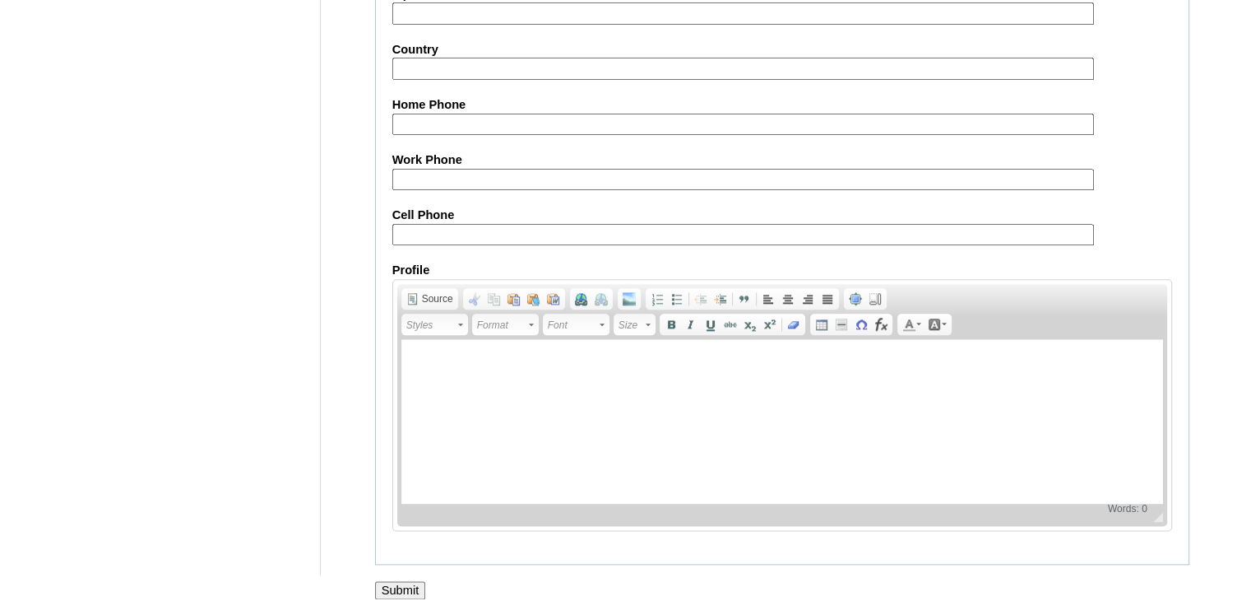
click at [389, 581] on input "Submit" at bounding box center [400, 590] width 51 height 18
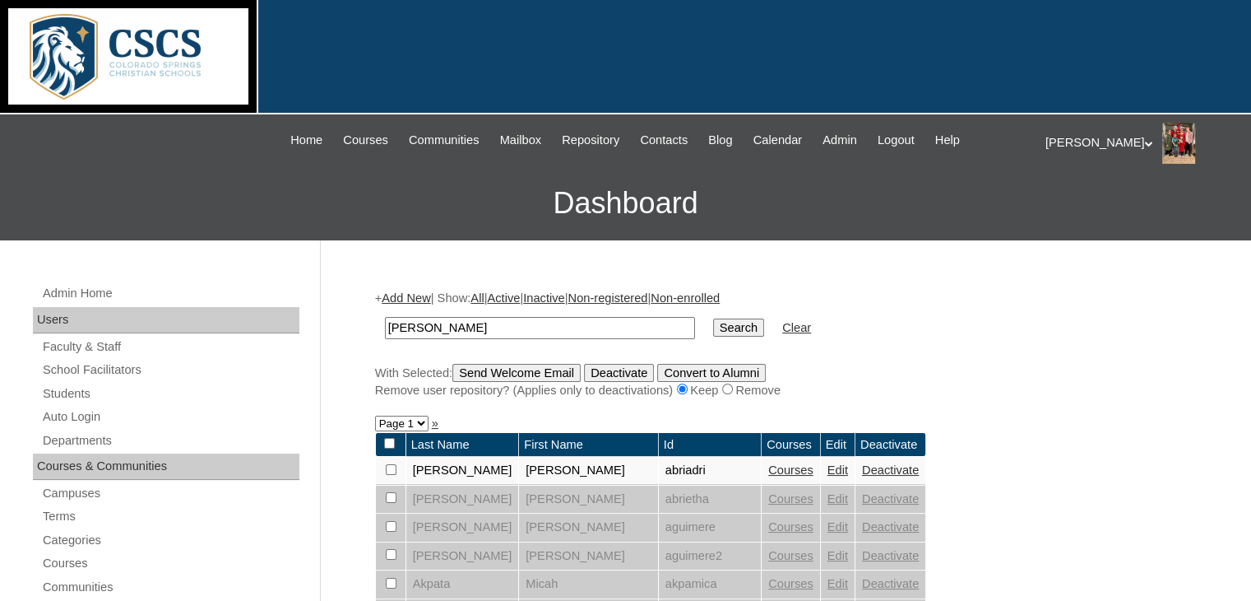
click at [1025, 56] on div at bounding box center [625, 57] width 1251 height 114
